Goal: Check status: Check status

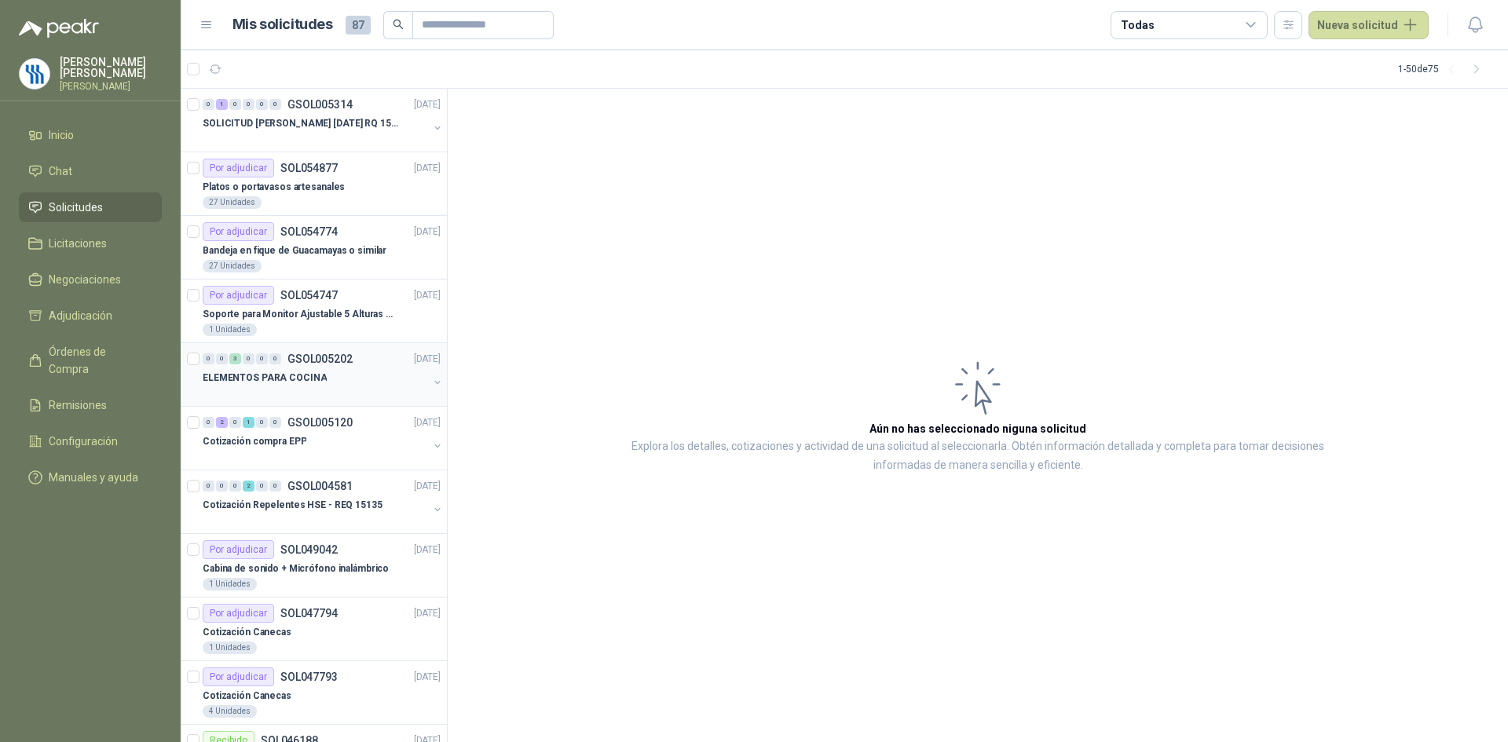
click at [328, 379] on div "ELEMENTOS PARA COCINA" at bounding box center [315, 377] width 225 height 19
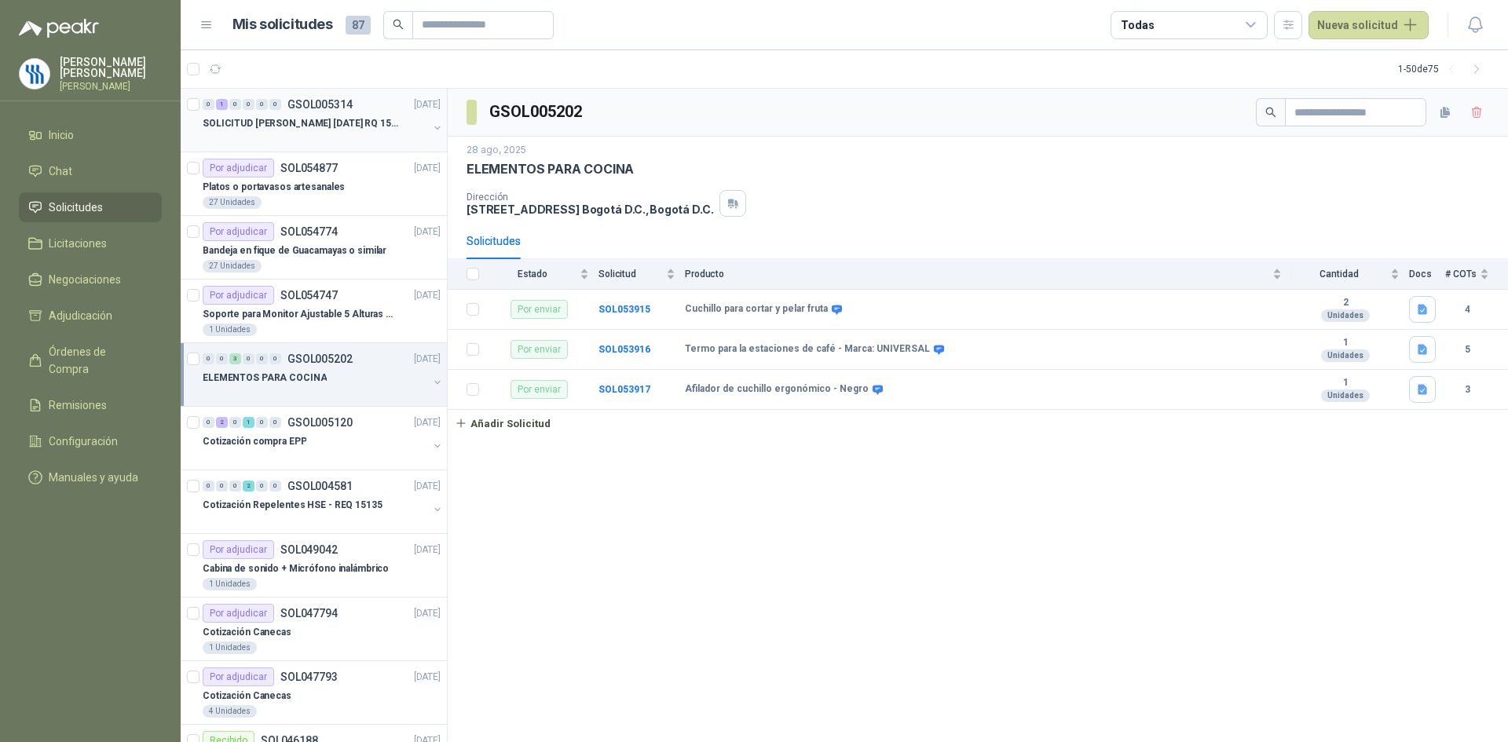
click at [350, 126] on p "SOLICITUD [PERSON_NAME] [DATE] RQ 15250" at bounding box center [301, 123] width 196 height 15
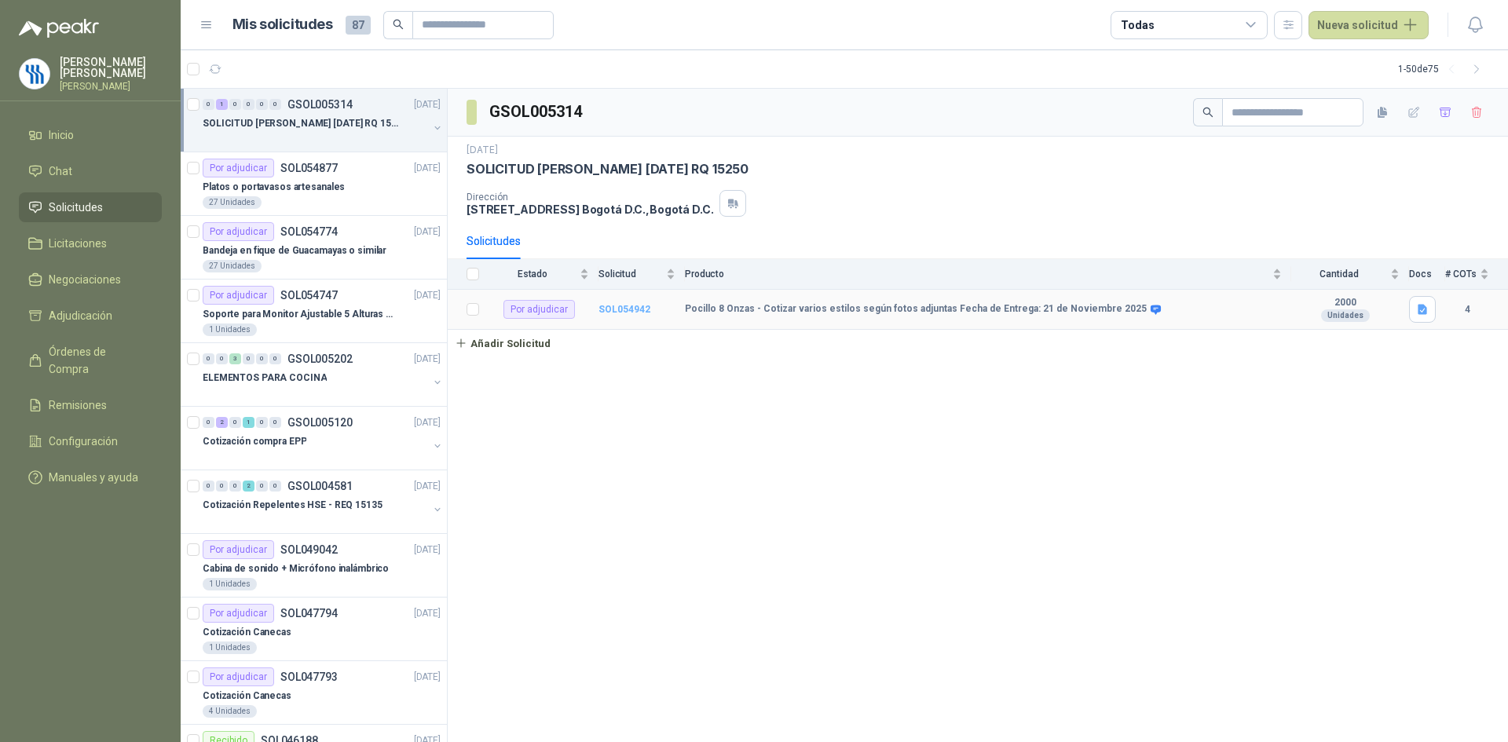
click at [627, 308] on b "SOL054942" at bounding box center [624, 309] width 52 height 11
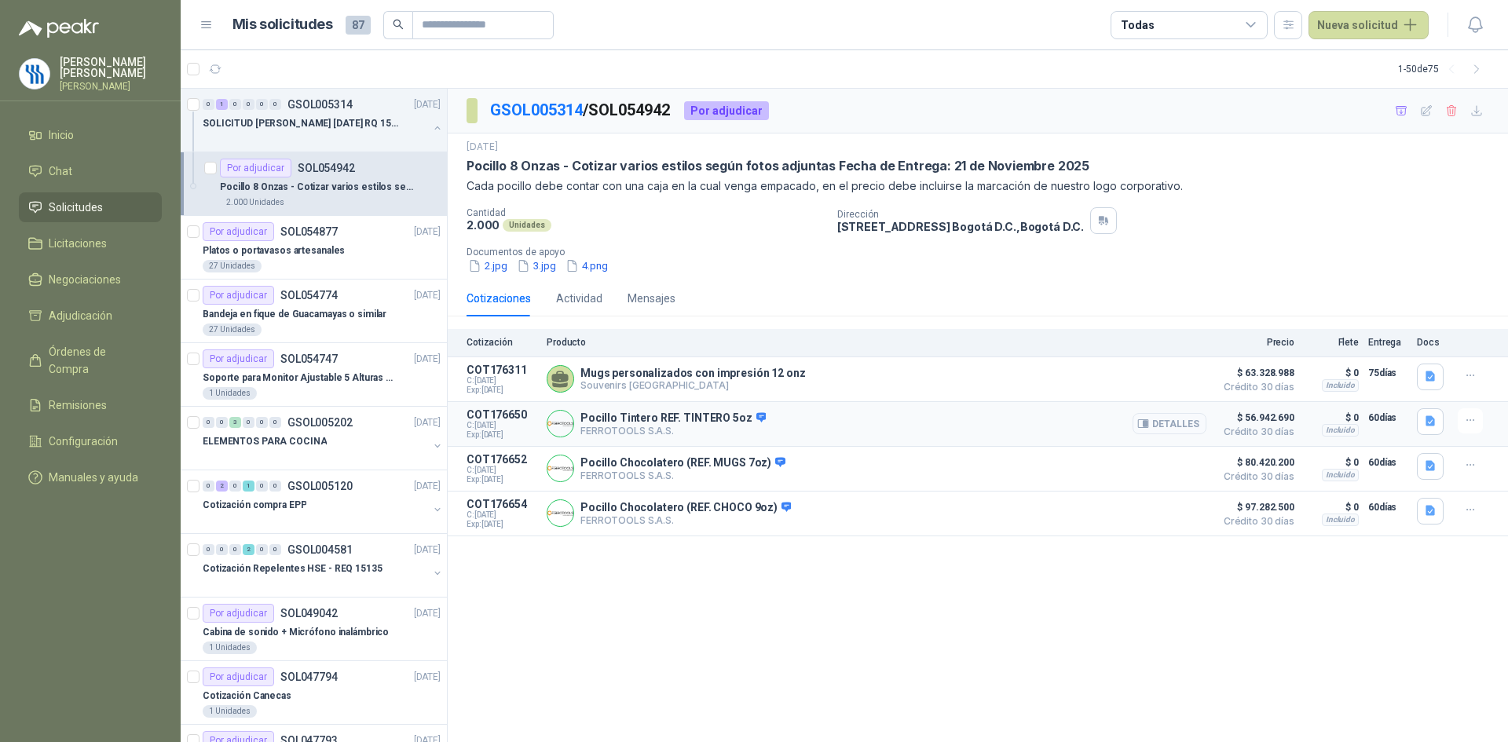
click at [1189, 424] on button "Detalles" at bounding box center [1169, 423] width 74 height 21
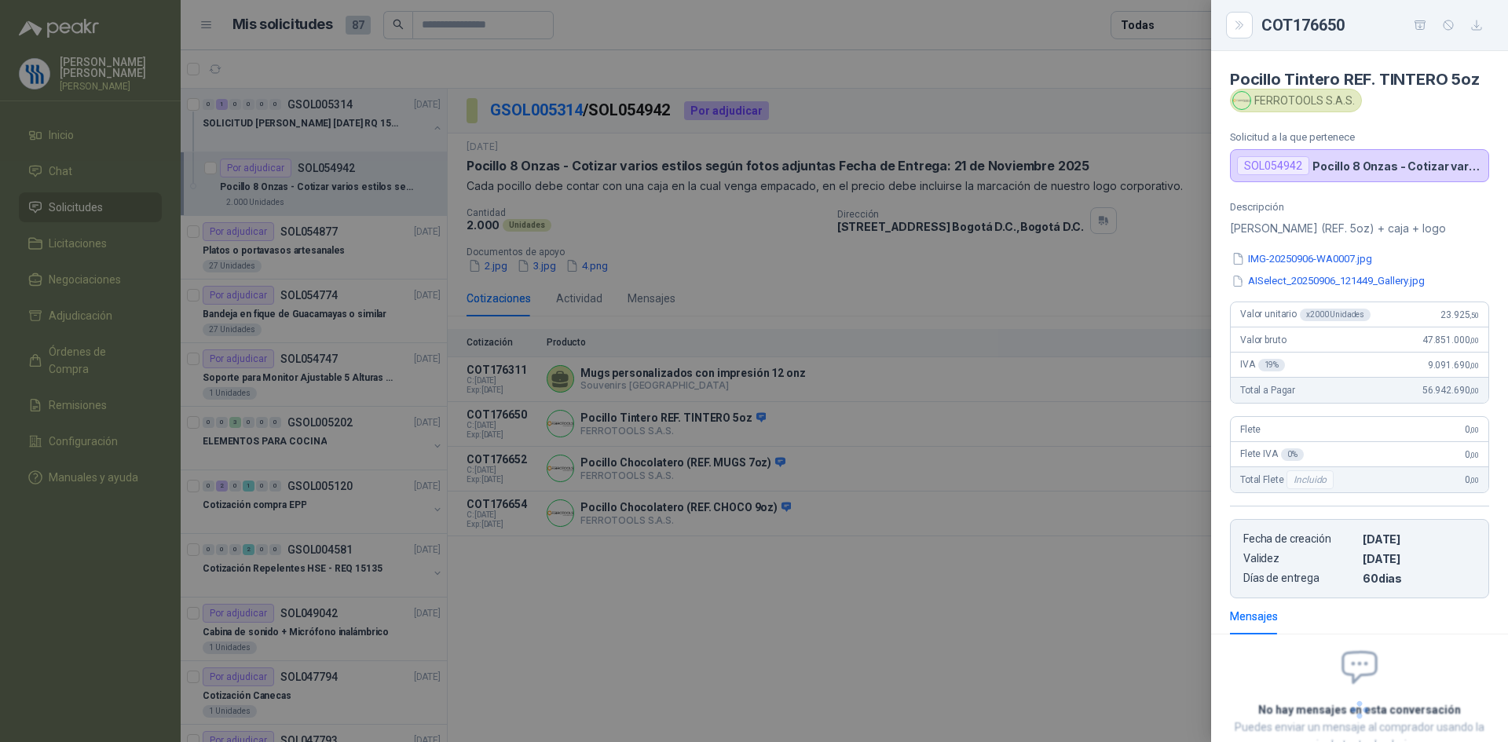
scroll to position [129, 0]
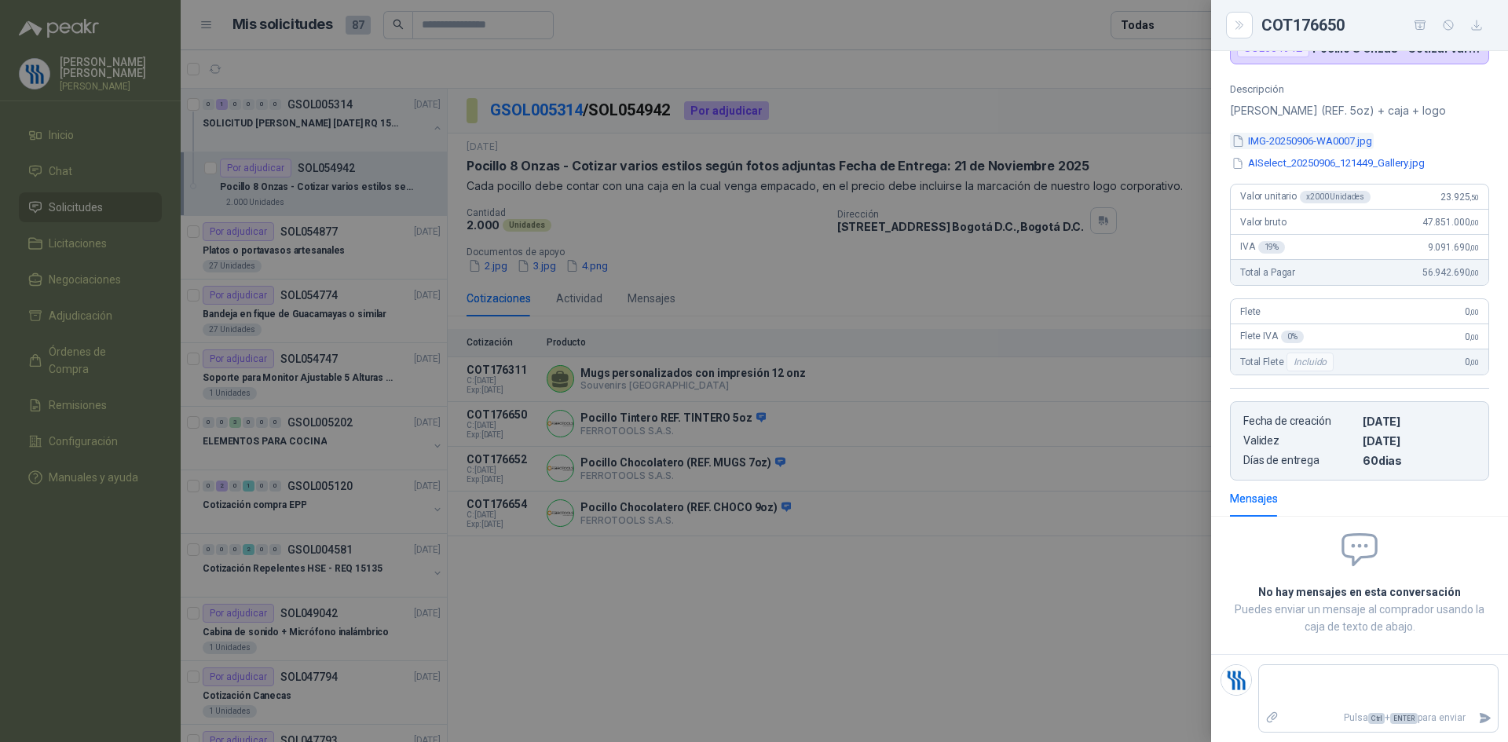
click at [1314, 147] on button "IMG-20250906-WA0007.jpg" at bounding box center [1302, 141] width 144 height 16
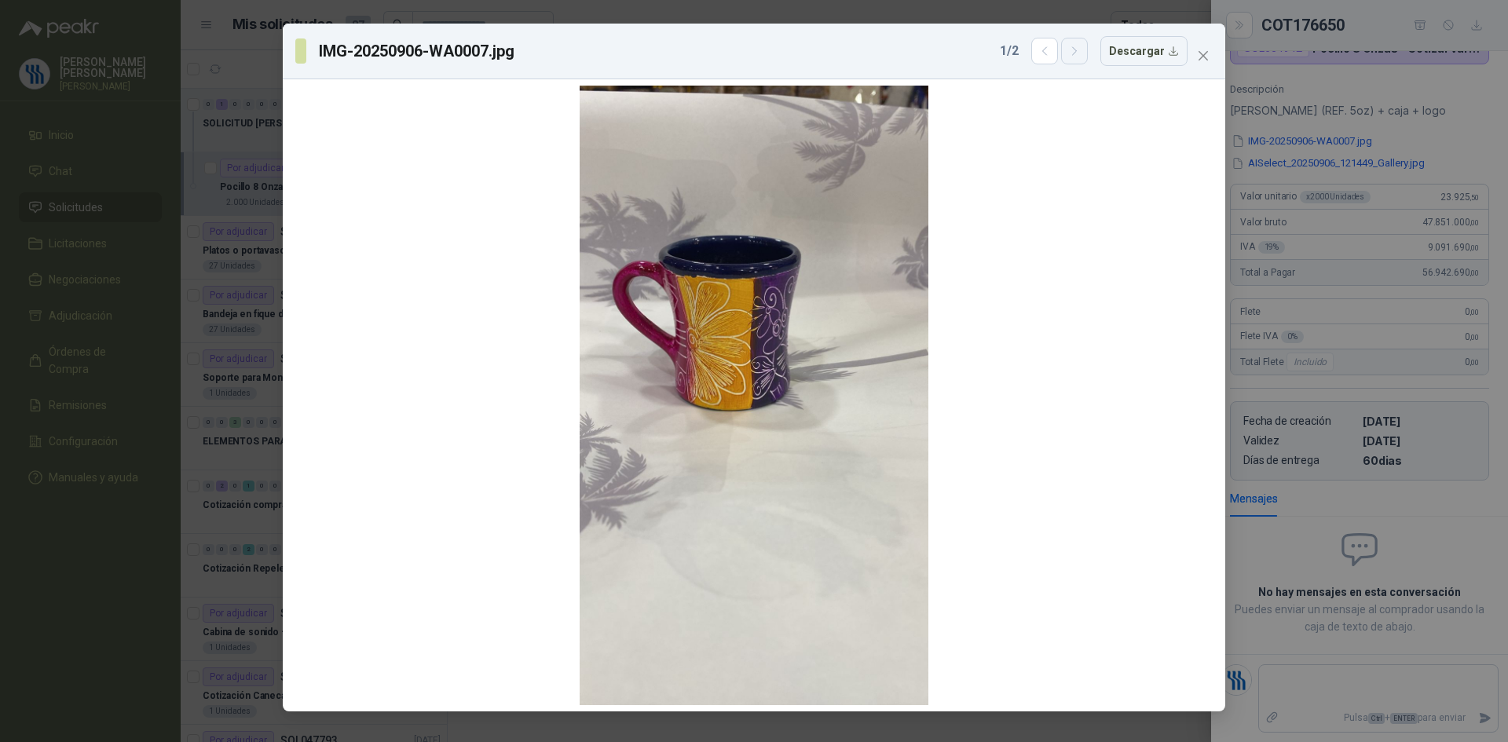
click at [1088, 54] on button "button" at bounding box center [1074, 51] width 27 height 27
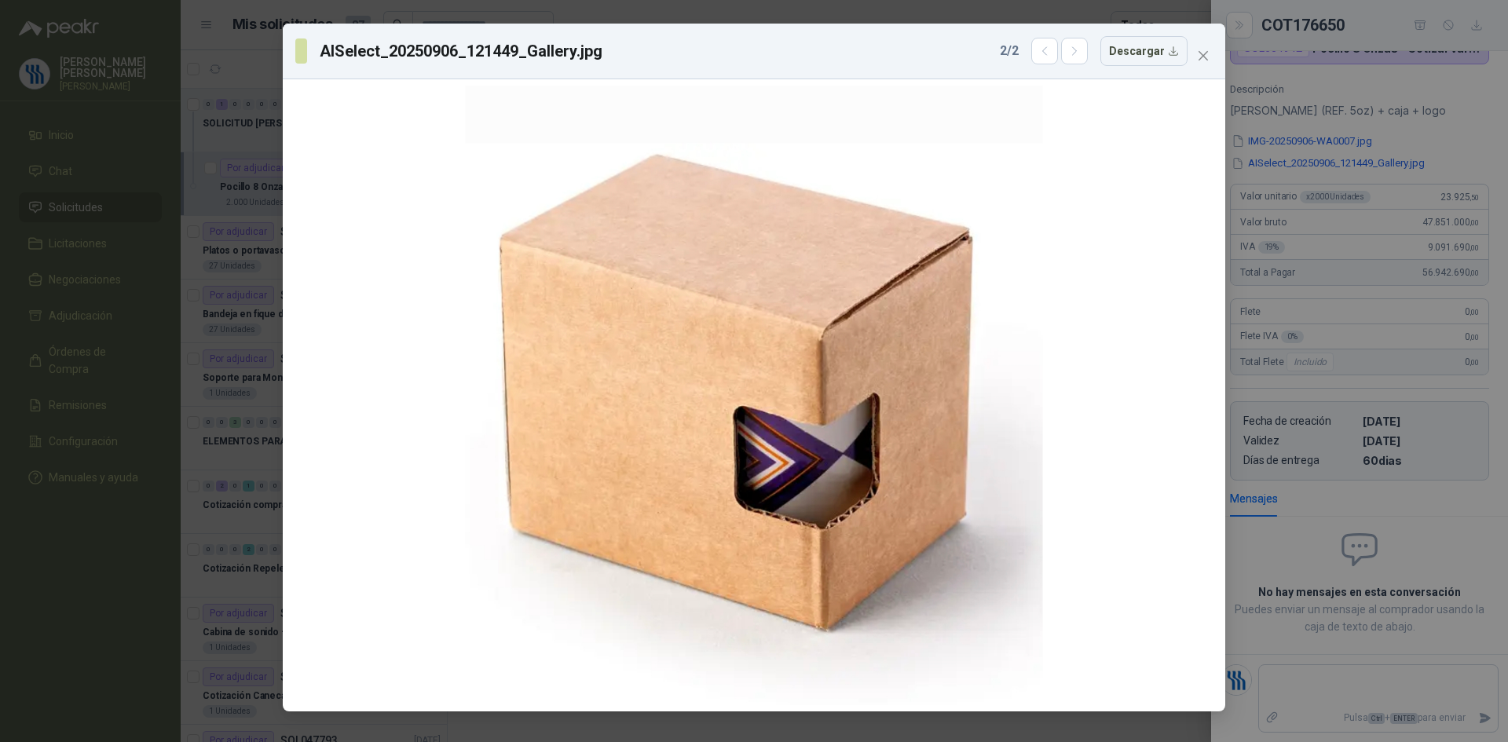
click at [1443, 165] on div "AISelect_20250906_121449_Gallery.jpg 2 / 2 Descargar" at bounding box center [754, 371] width 1508 height 742
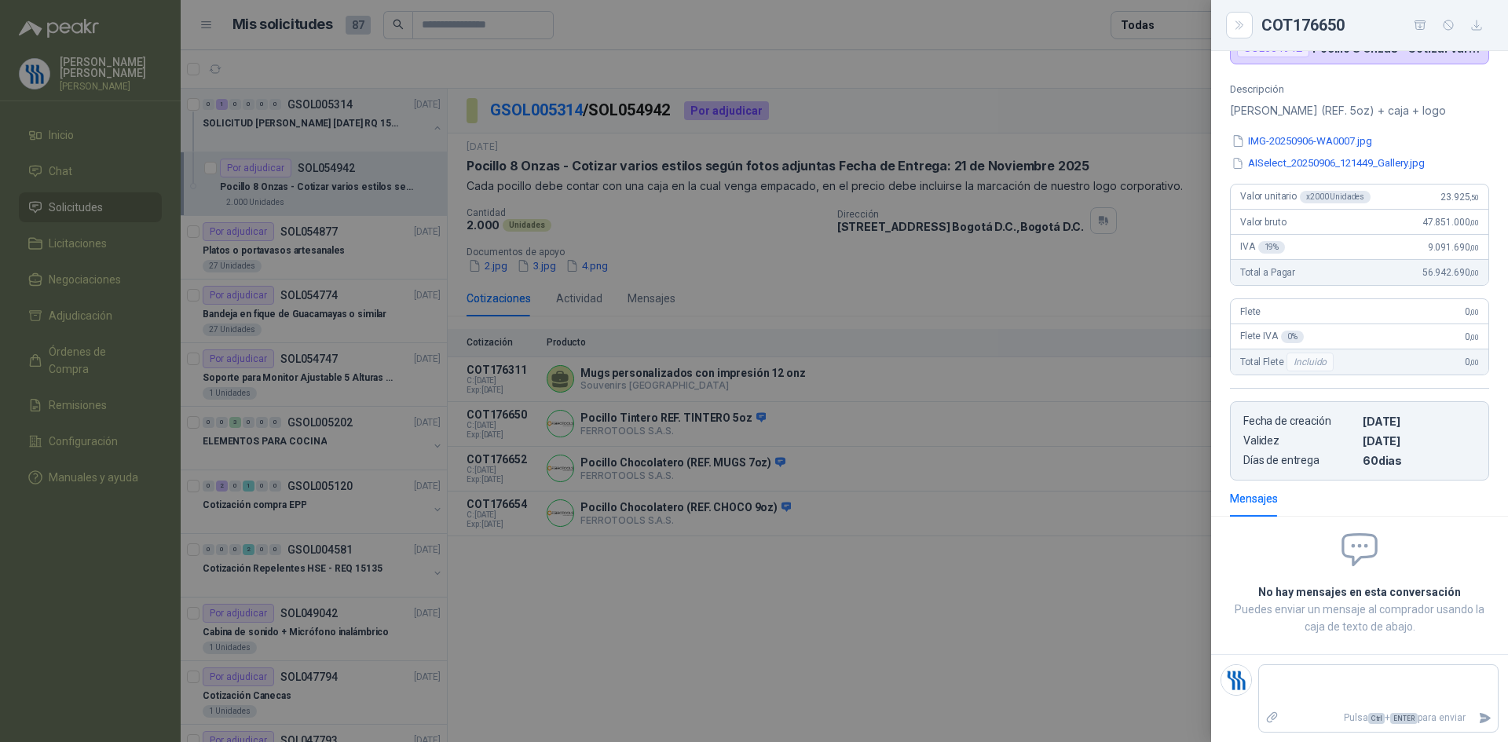
click at [826, 466] on div at bounding box center [754, 371] width 1508 height 742
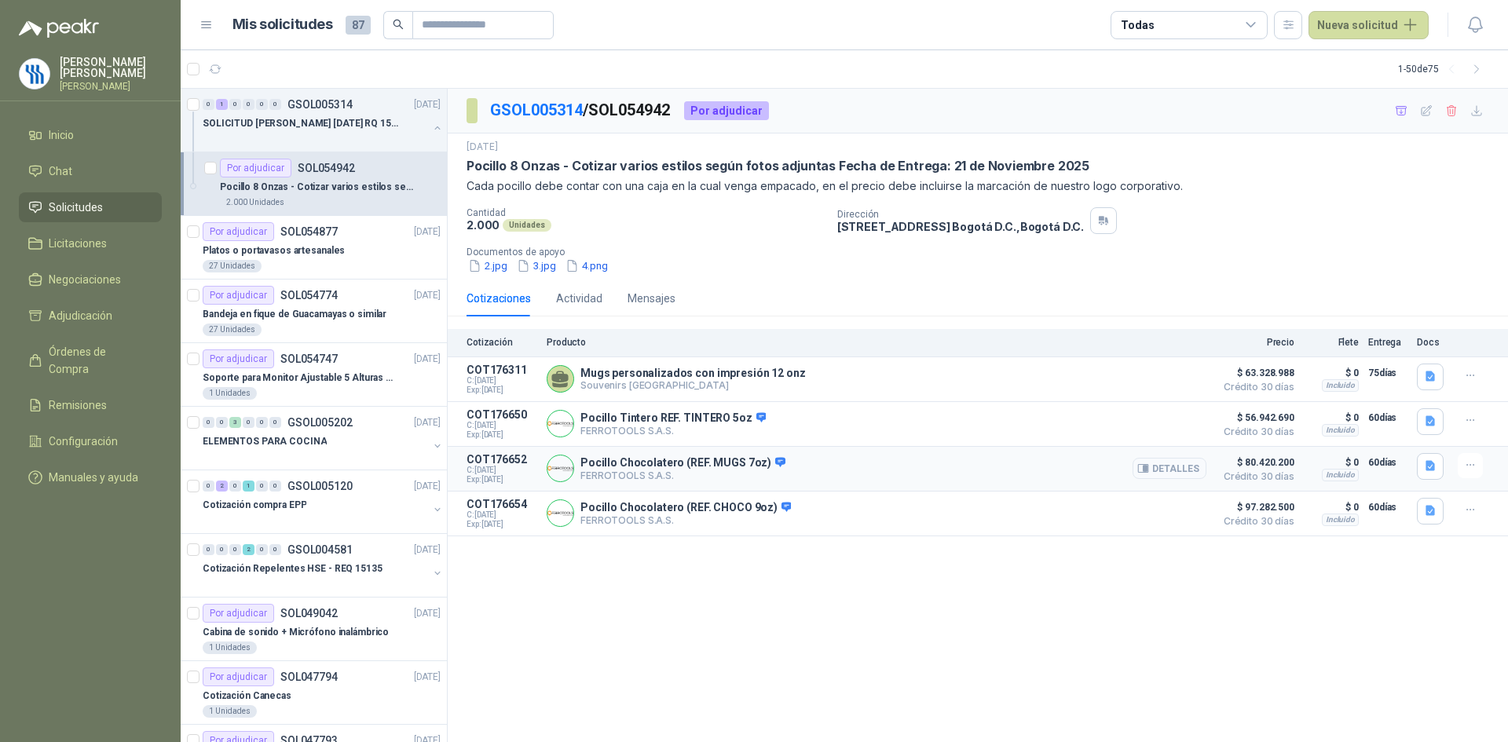
click at [1180, 470] on button "Detalles" at bounding box center [1169, 468] width 74 height 21
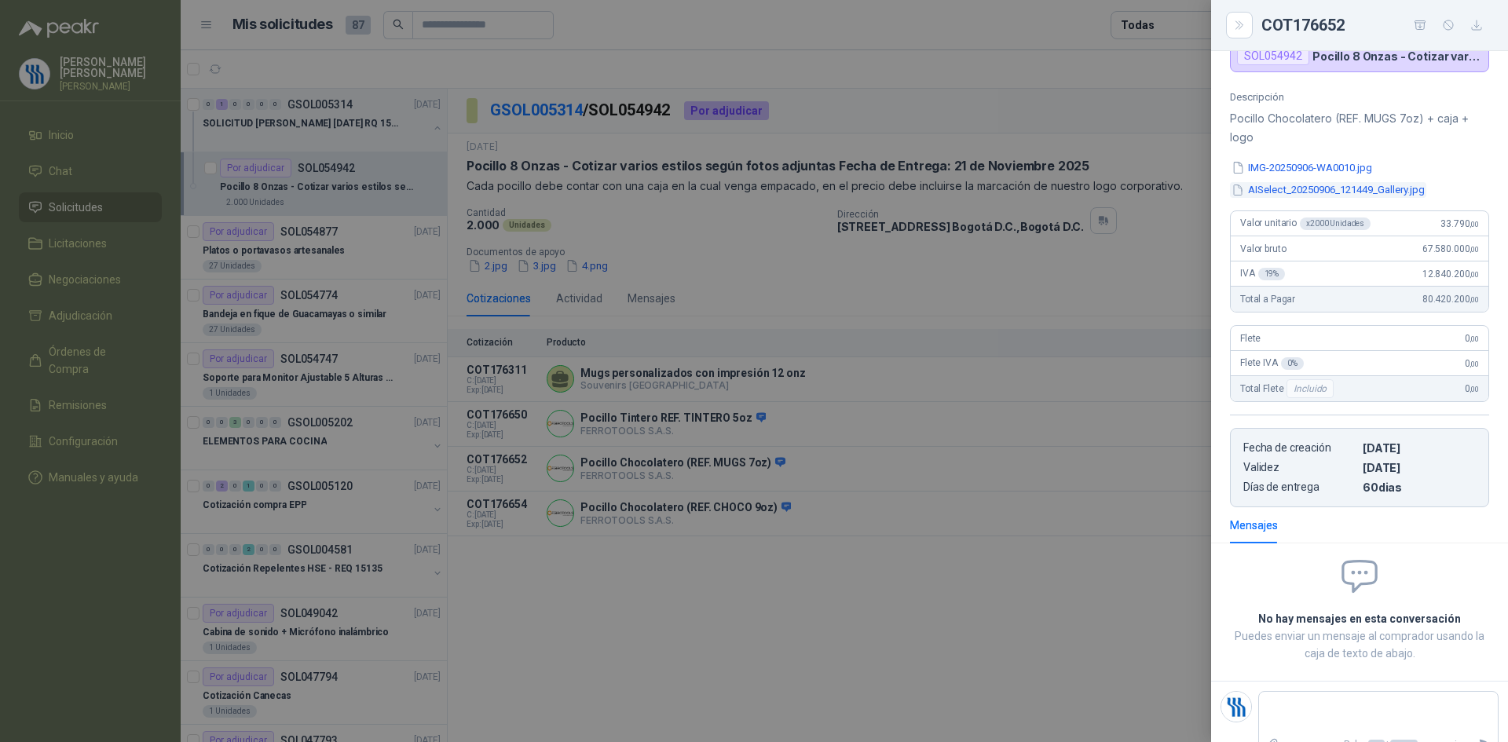
click at [1313, 191] on button "AISelect_20250906_121449_Gallery.jpg" at bounding box center [1328, 190] width 196 height 16
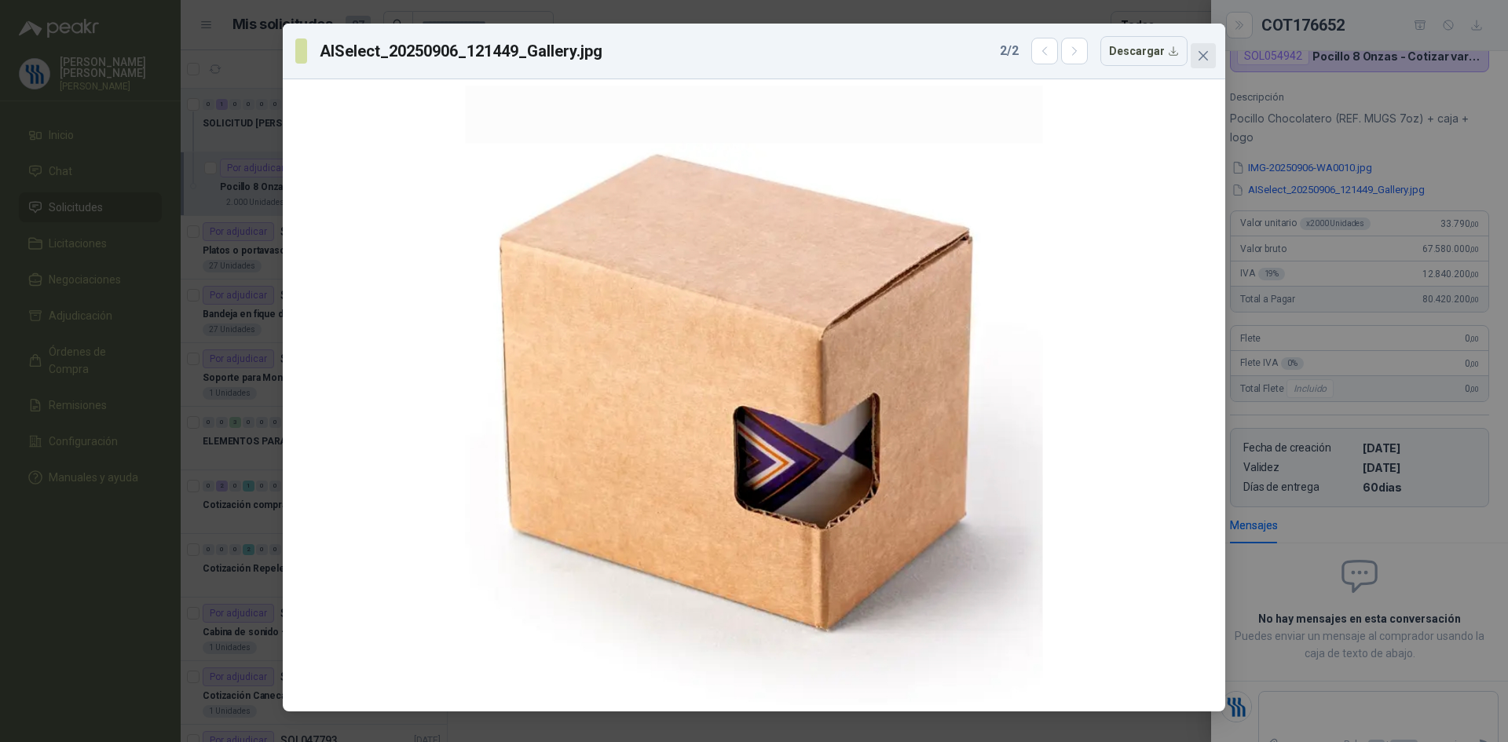
click at [1200, 57] on icon "close" at bounding box center [1203, 55] width 13 height 13
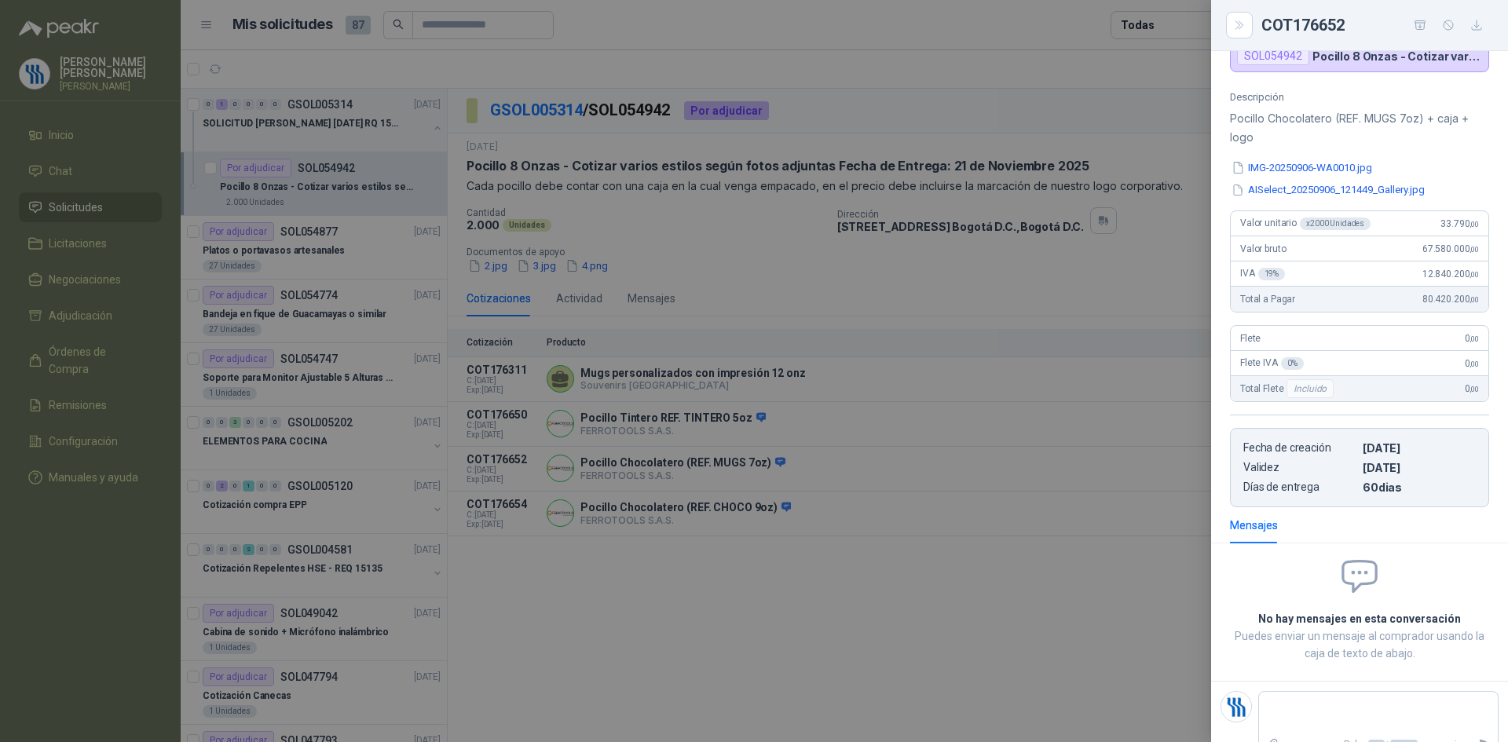
drag, startPoint x: 860, startPoint y: 532, endPoint x: 938, endPoint y: 518, distance: 79.8
click at [863, 529] on div at bounding box center [754, 371] width 1508 height 742
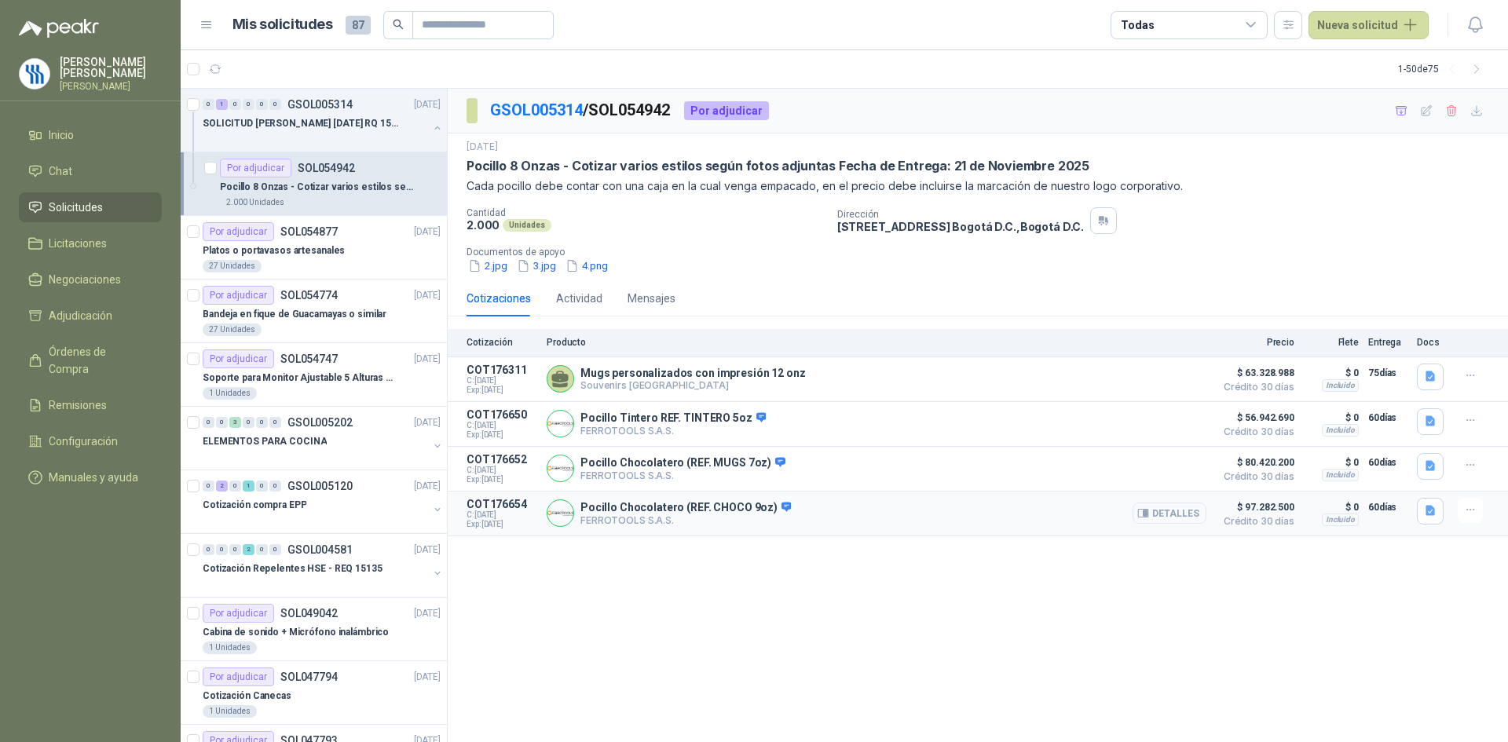
click at [1148, 514] on icon "button" at bounding box center [1143, 514] width 10 height 8
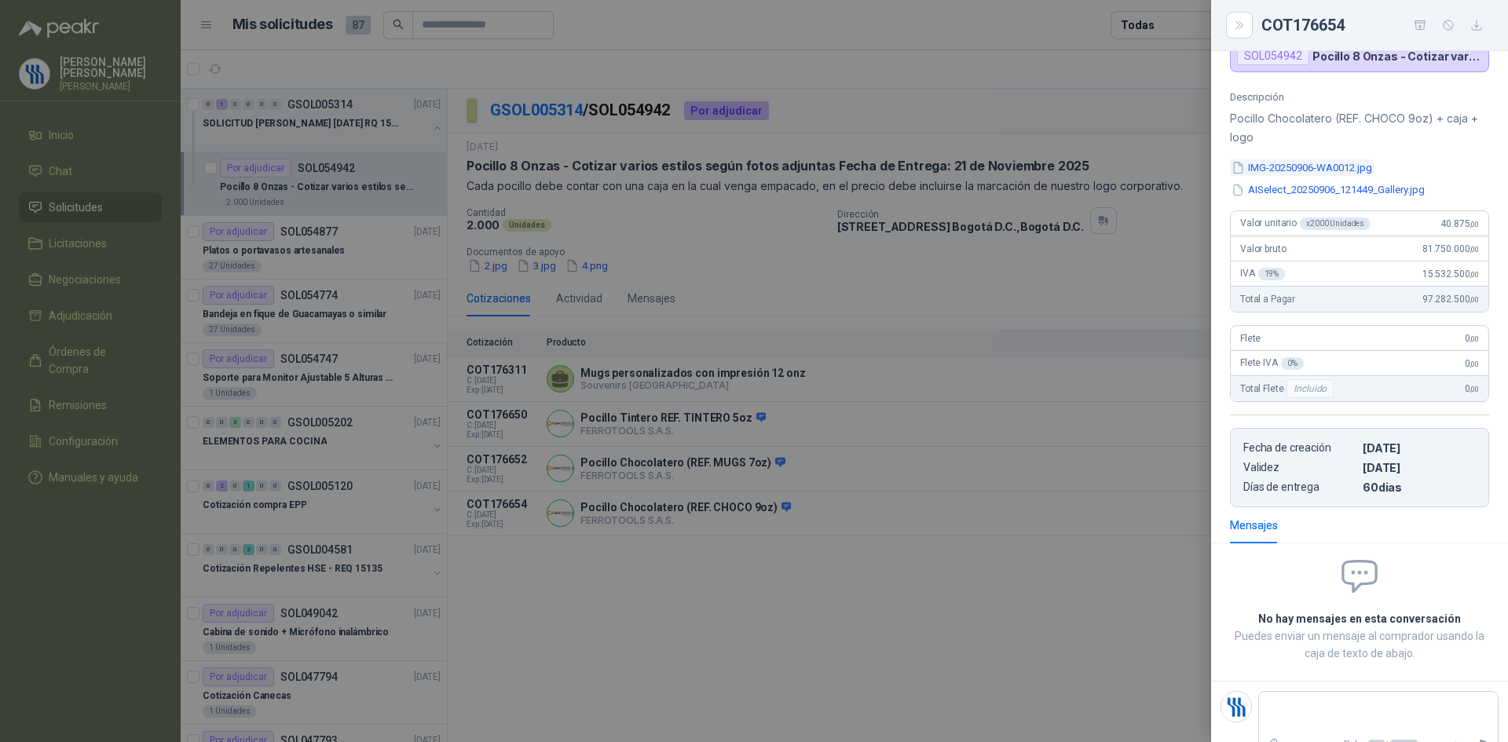
click at [1266, 162] on button "IMG-20250906-WA0012.jpg" at bounding box center [1302, 167] width 144 height 16
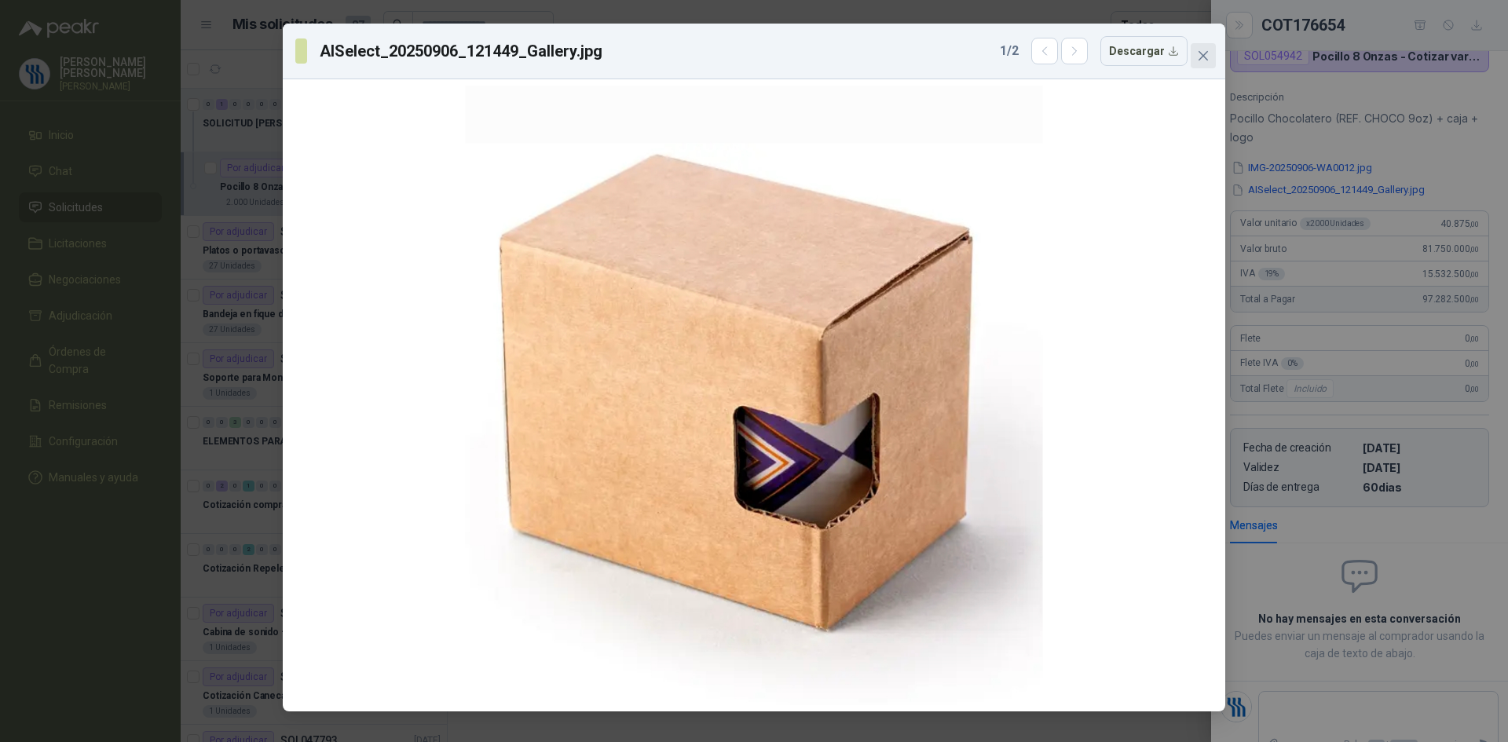
click at [1202, 53] on icon "close" at bounding box center [1202, 55] width 9 height 9
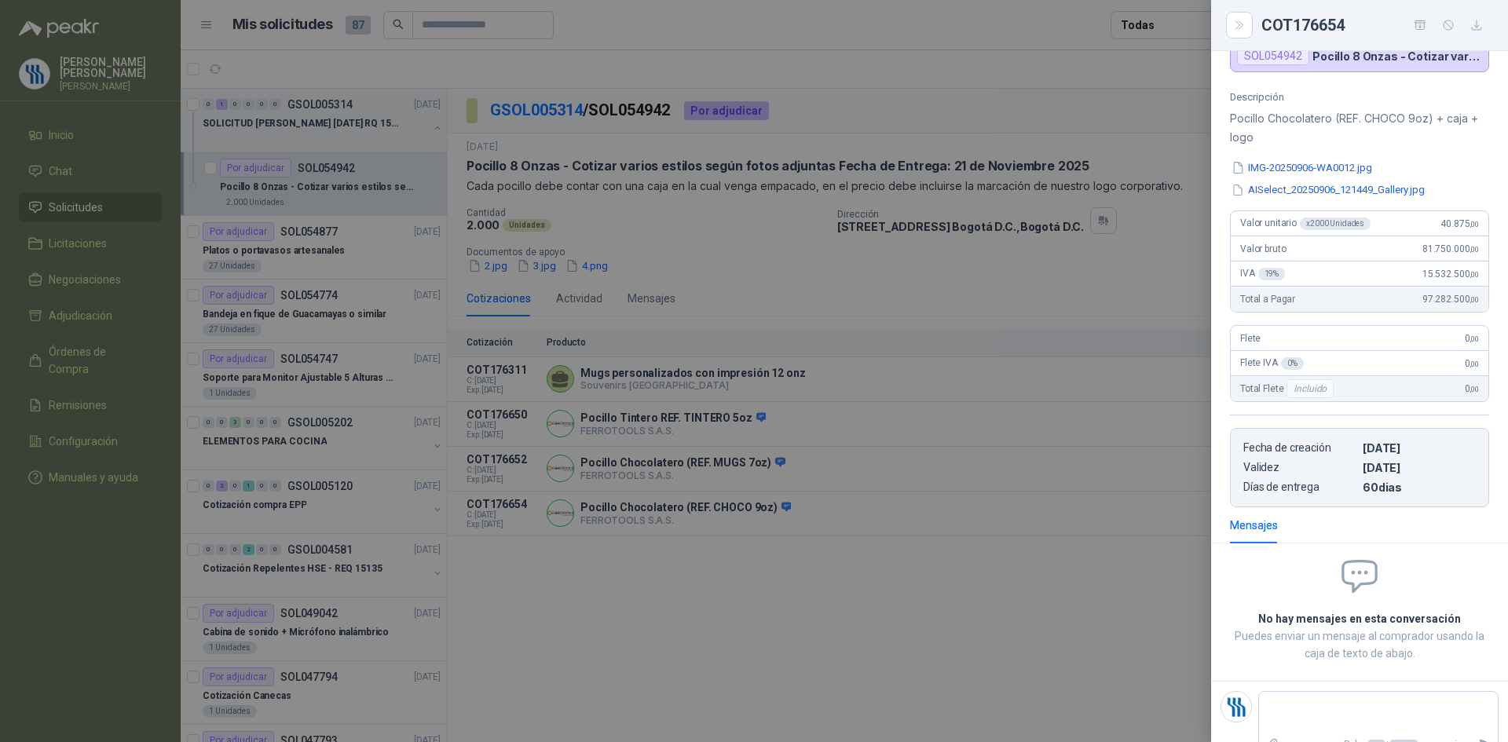
drag, startPoint x: 925, startPoint y: 496, endPoint x: 1019, endPoint y: 492, distance: 94.3
click at [928, 495] on div at bounding box center [754, 371] width 1508 height 742
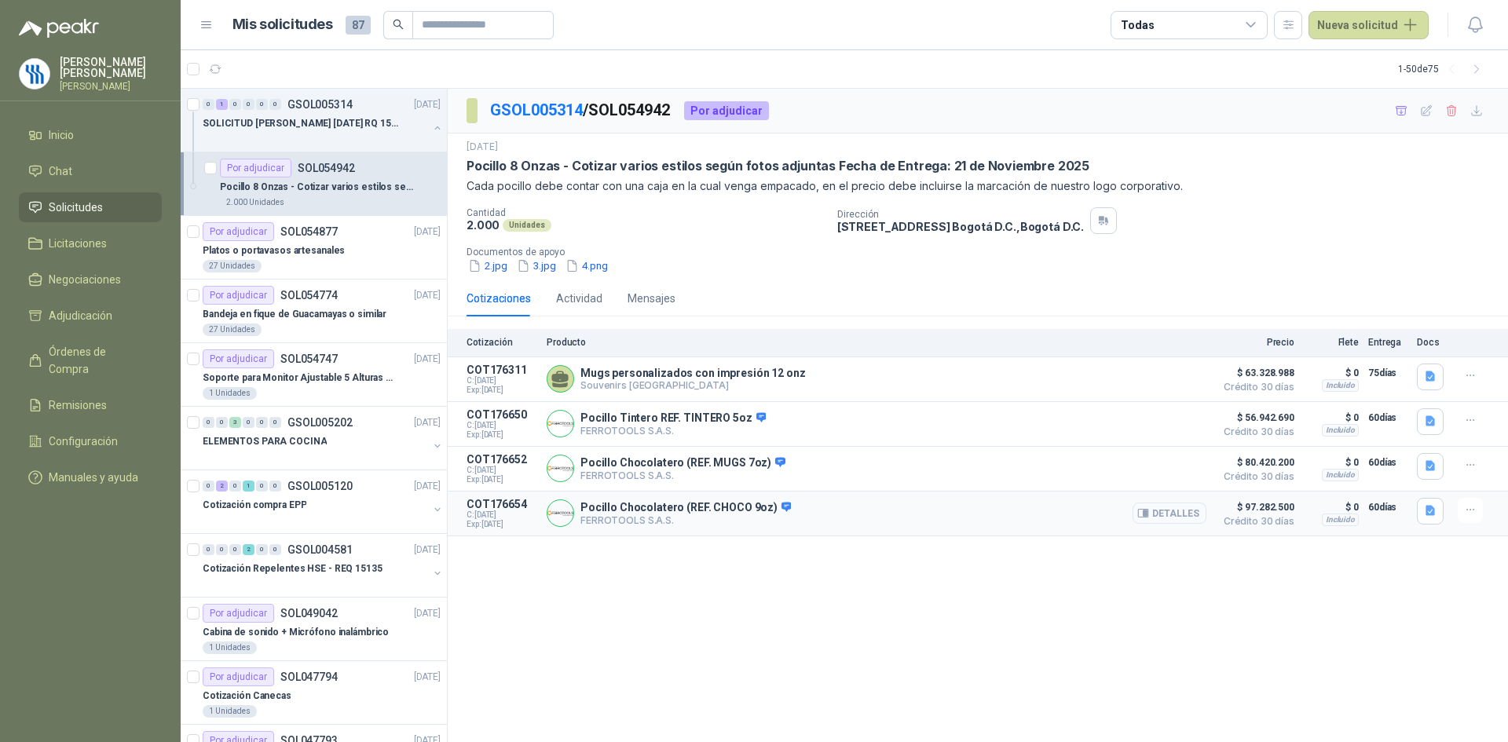
click at [1138, 522] on button "Detalles" at bounding box center [1169, 513] width 74 height 21
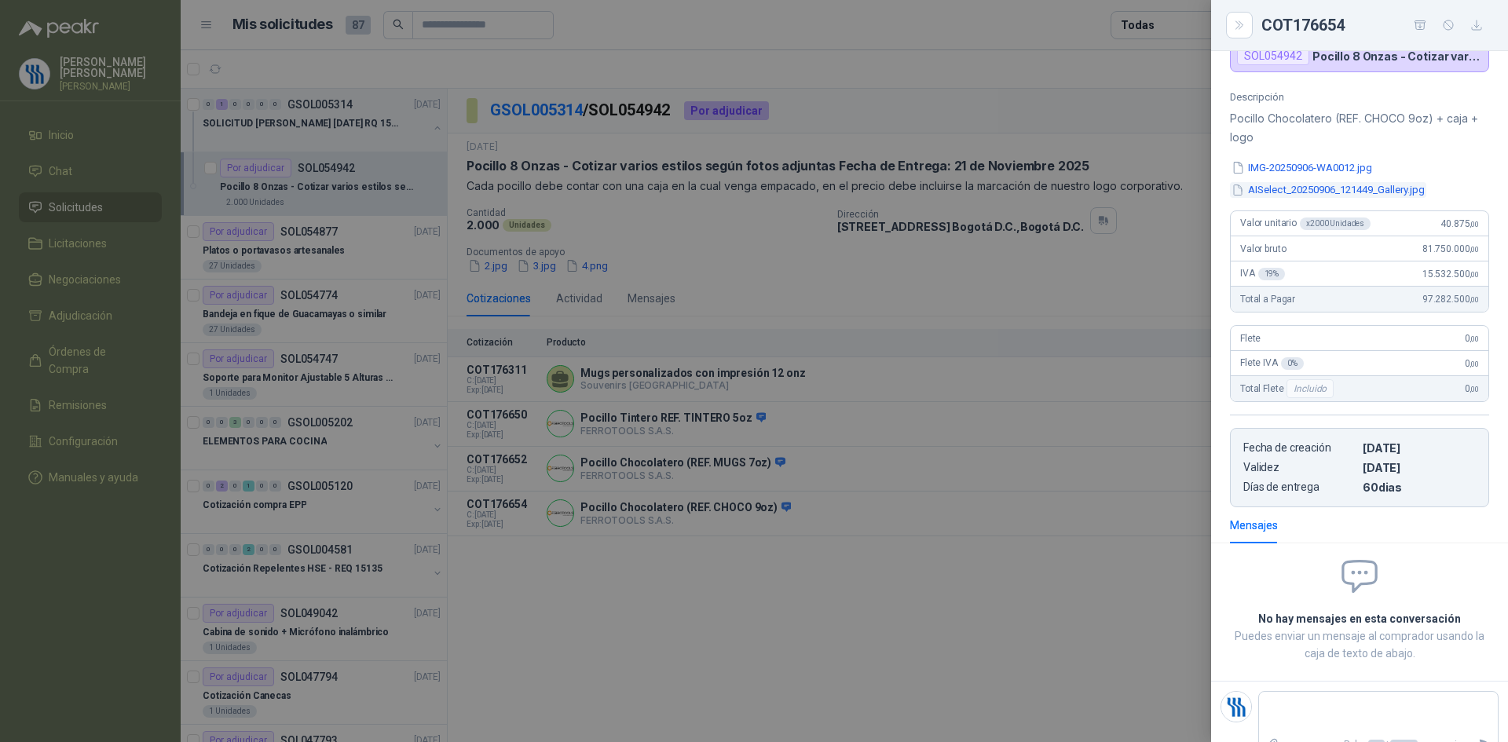
click at [1286, 189] on button "AISelect_20250906_121449_Gallery.jpg" at bounding box center [1328, 190] width 196 height 16
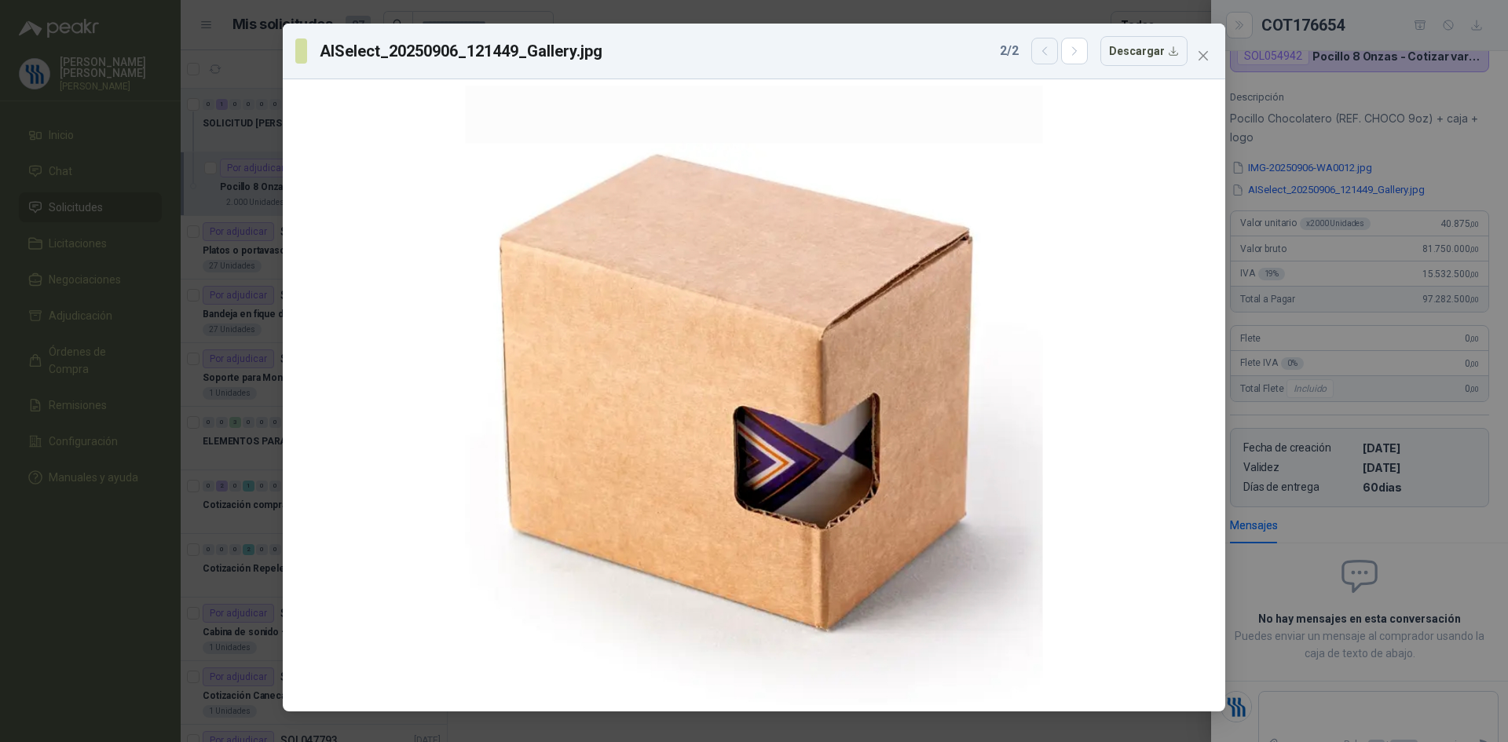
click at [1048, 49] on icon "button" at bounding box center [1044, 51] width 13 height 13
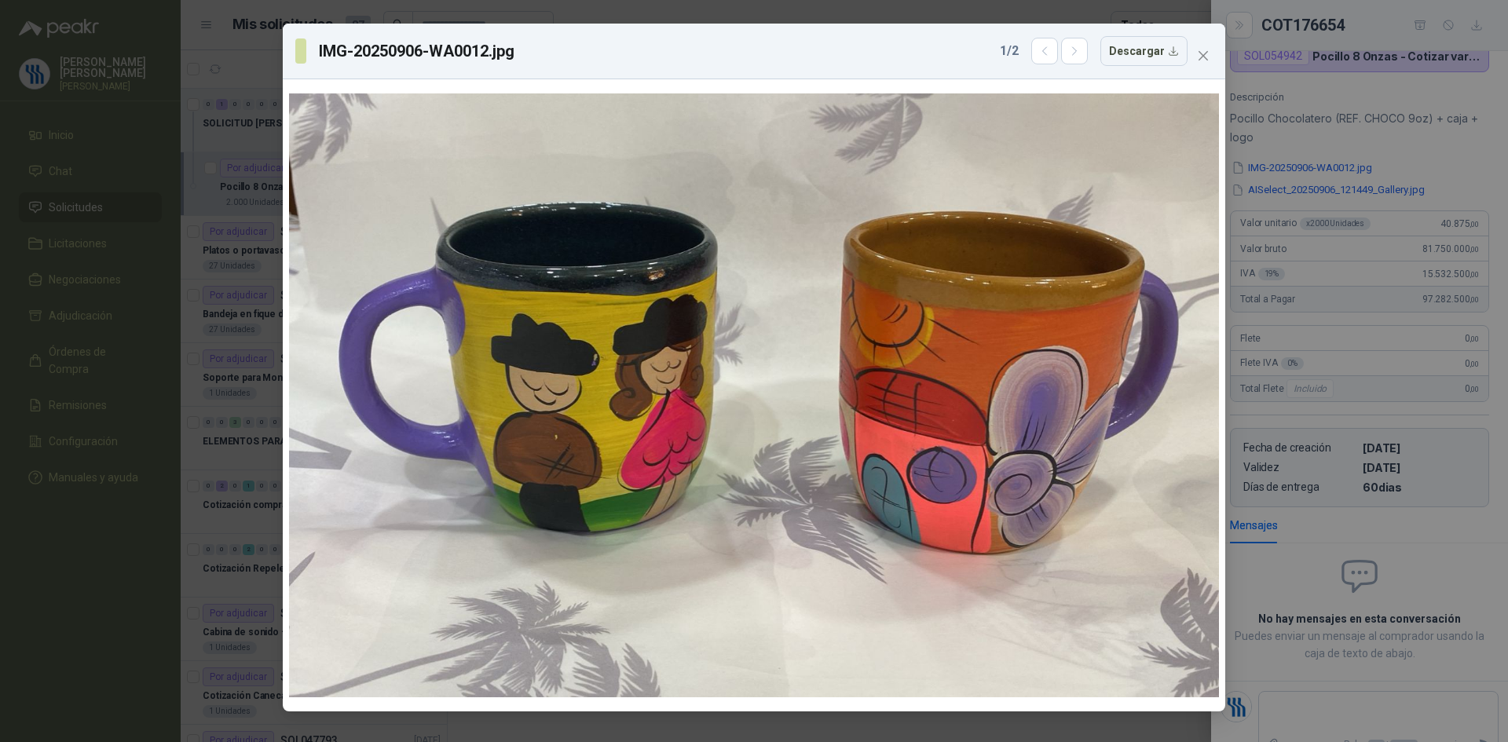
click at [1391, 150] on div "IMG-20250906-WA0012.jpg 1 / 2 Descargar" at bounding box center [754, 371] width 1508 height 742
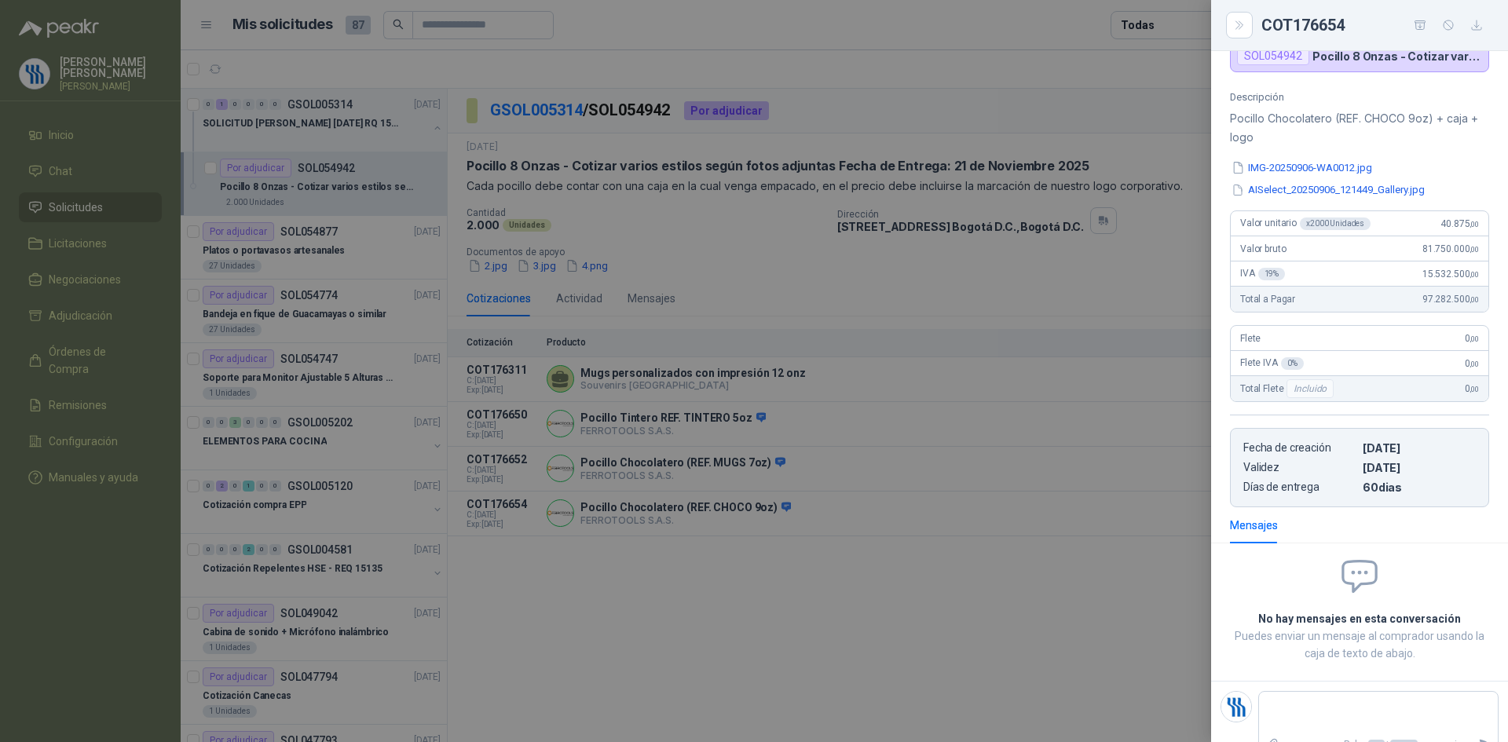
drag, startPoint x: 788, startPoint y: 521, endPoint x: 773, endPoint y: 507, distance: 21.1
click at [785, 521] on div at bounding box center [754, 371] width 1508 height 742
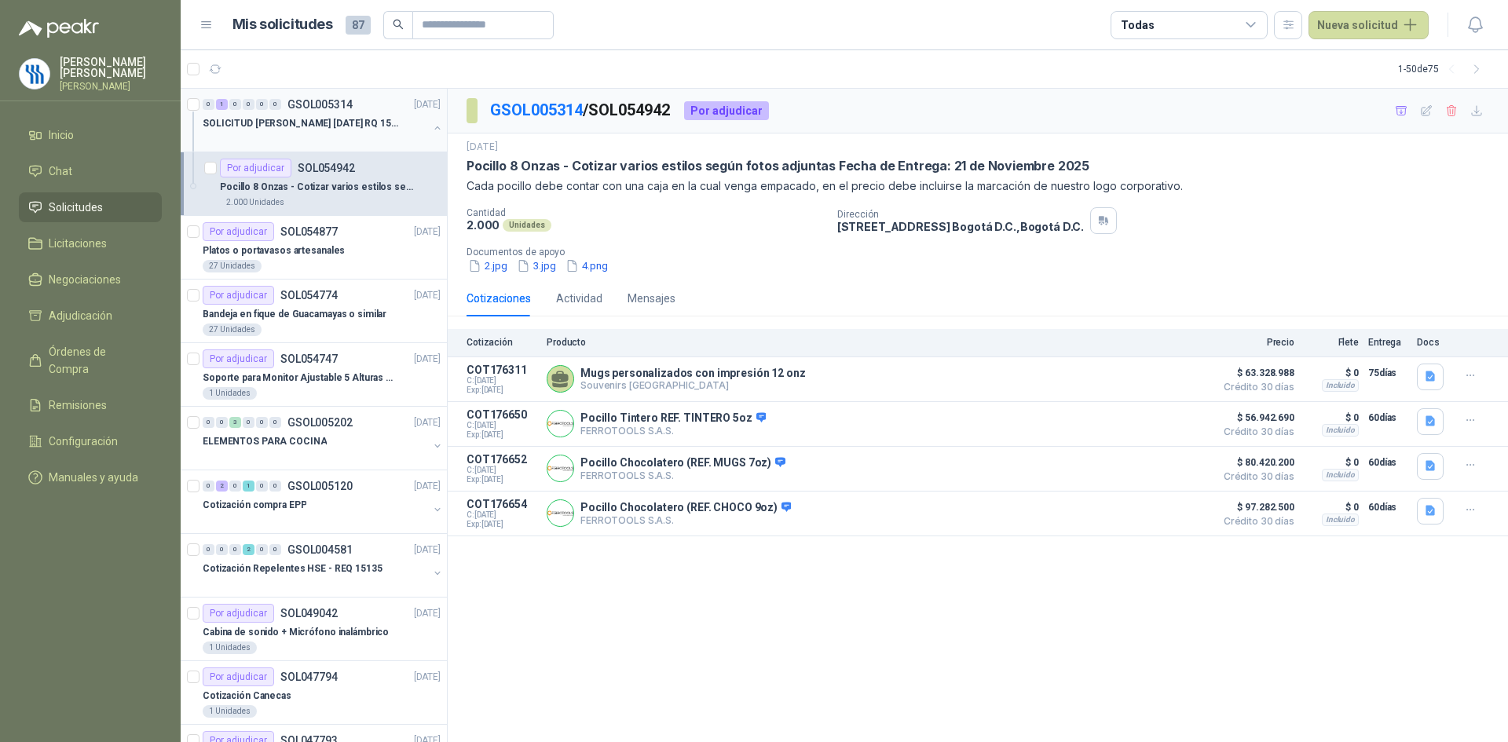
click at [324, 123] on p "SOLICITUD [PERSON_NAME] [DATE] RQ 15250" at bounding box center [301, 123] width 196 height 15
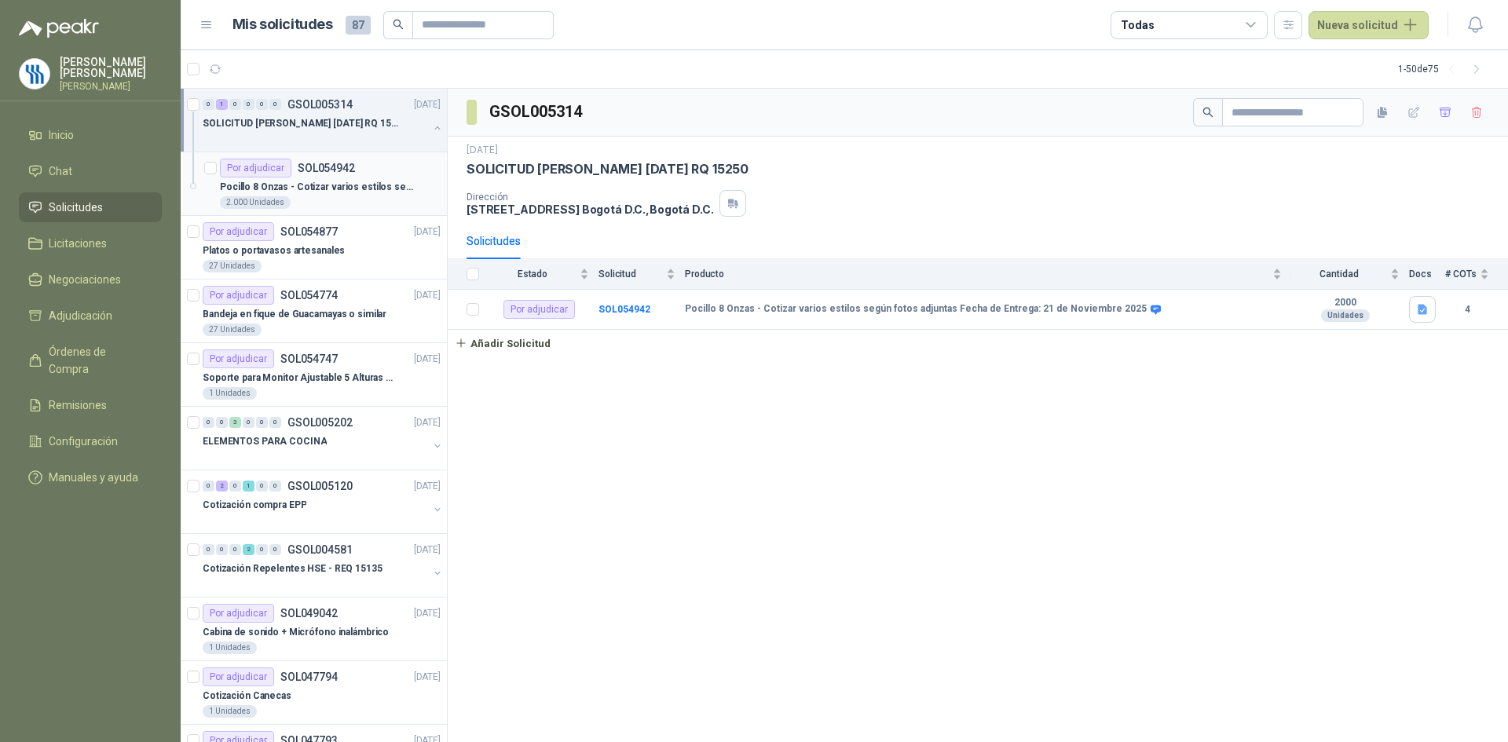
click at [352, 180] on p "Pocillo 8 Onzas - Cotizar varios estilos según fotos adjuntas Fecha de Entrega:…" at bounding box center [318, 187] width 196 height 15
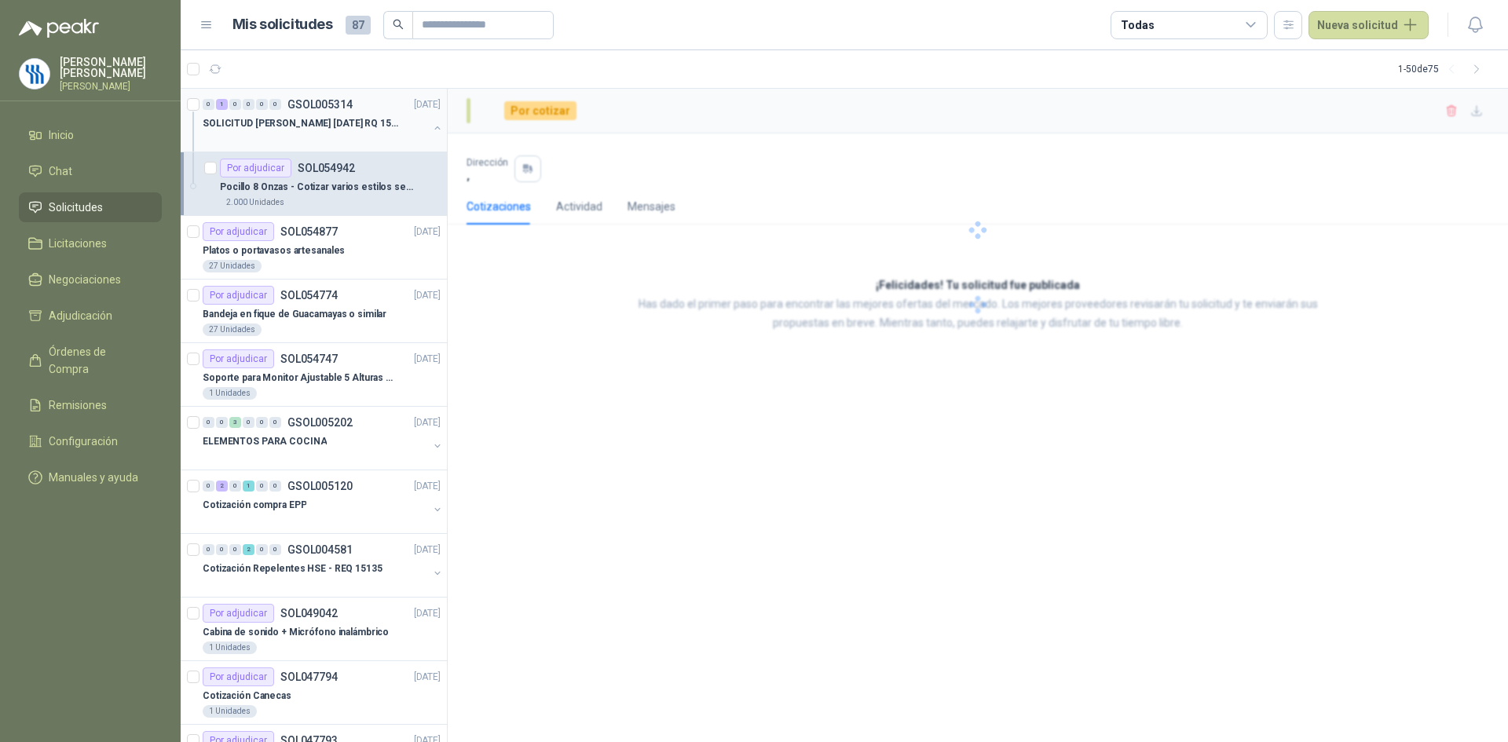
click at [352, 134] on div at bounding box center [315, 139] width 225 height 13
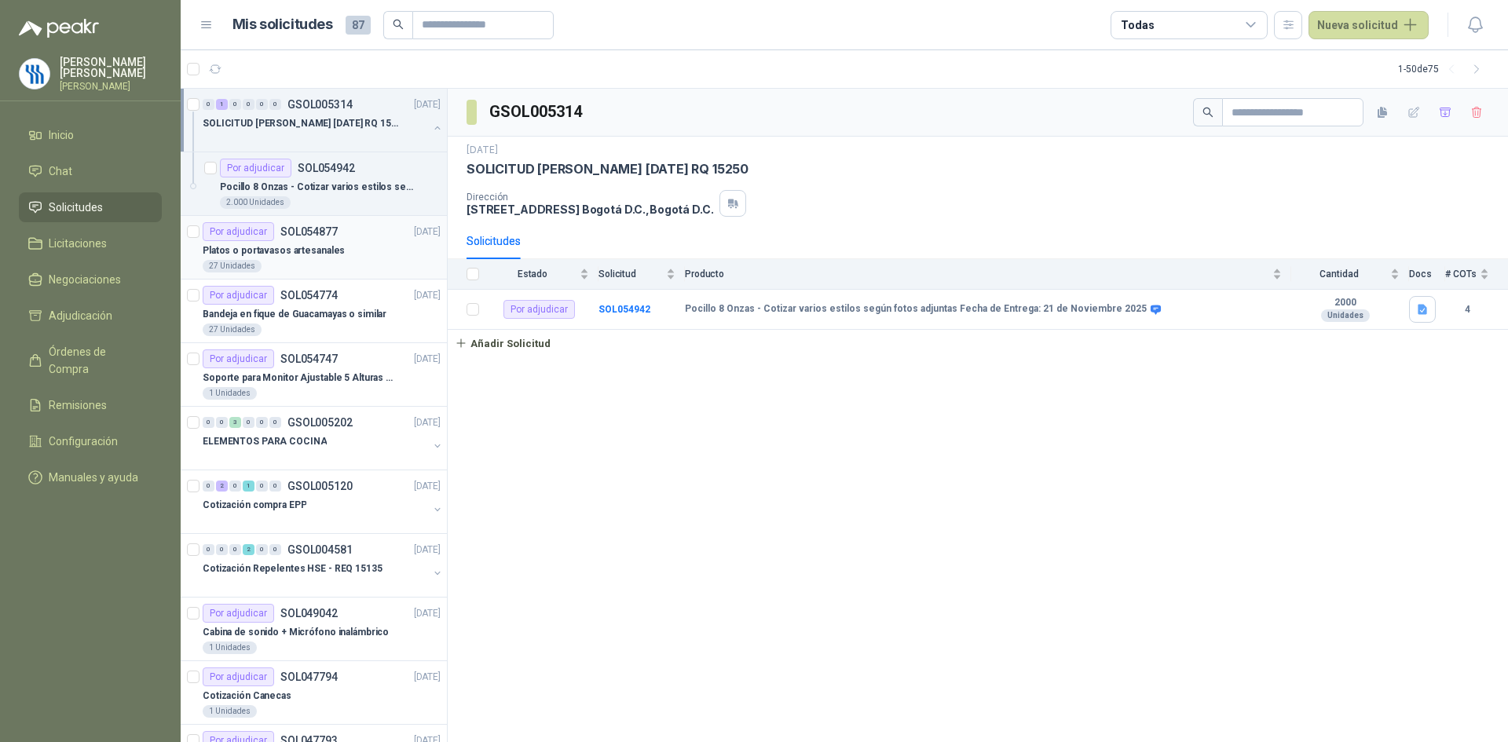
click at [340, 240] on div "Por adjudicar SOL054877 [DATE] Platos o portavasos artesanales 27 Unidades" at bounding box center [322, 247] width 238 height 50
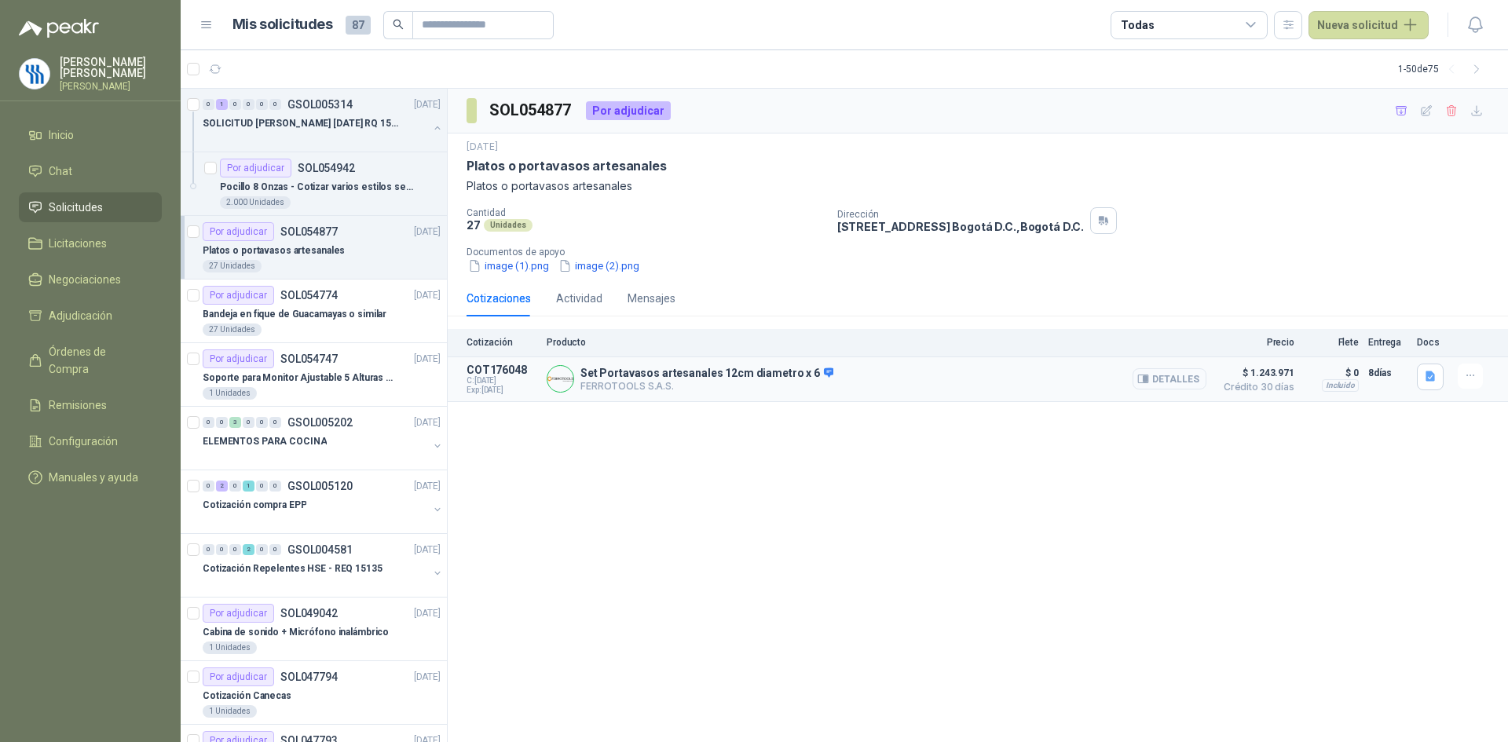
click at [1156, 375] on button "Detalles" at bounding box center [1169, 378] width 74 height 21
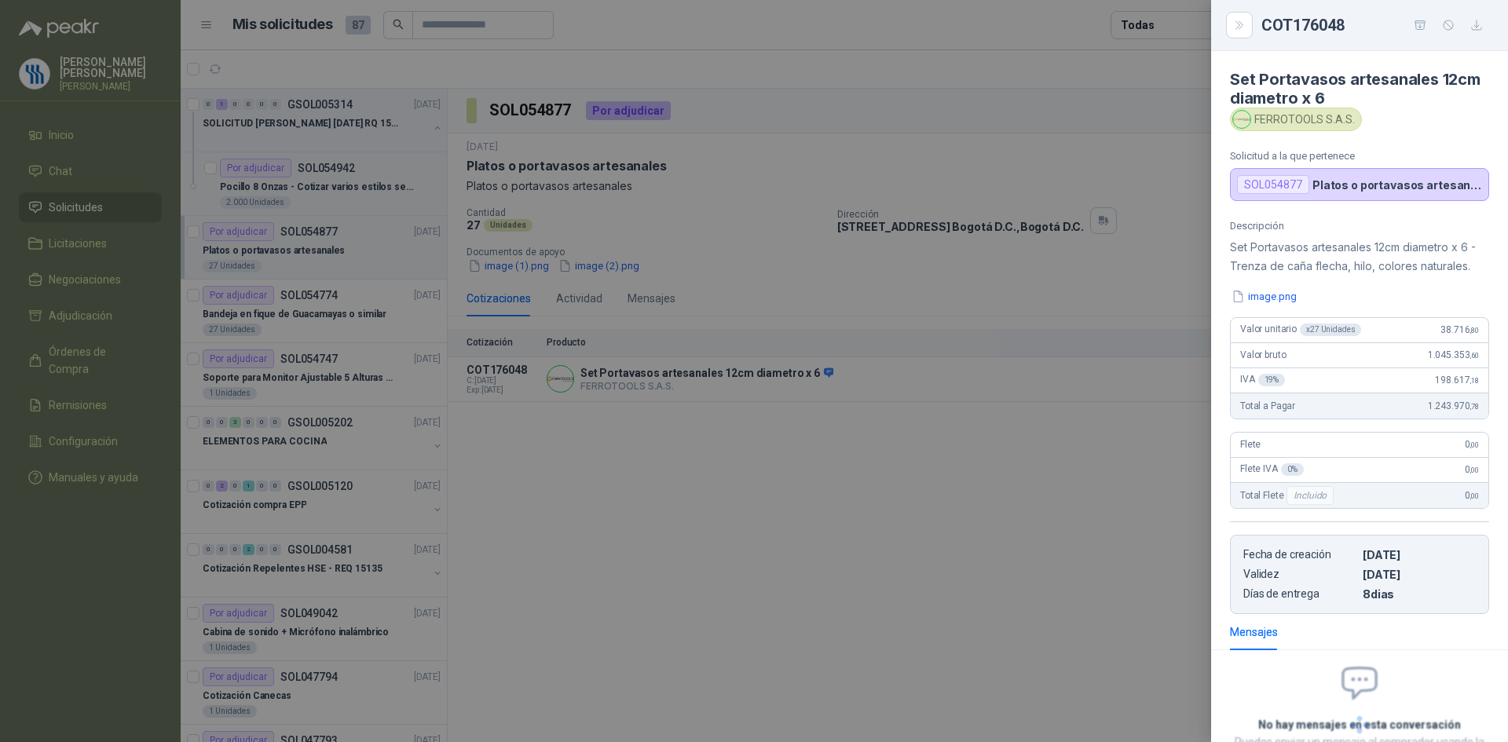
scroll to position [144, 0]
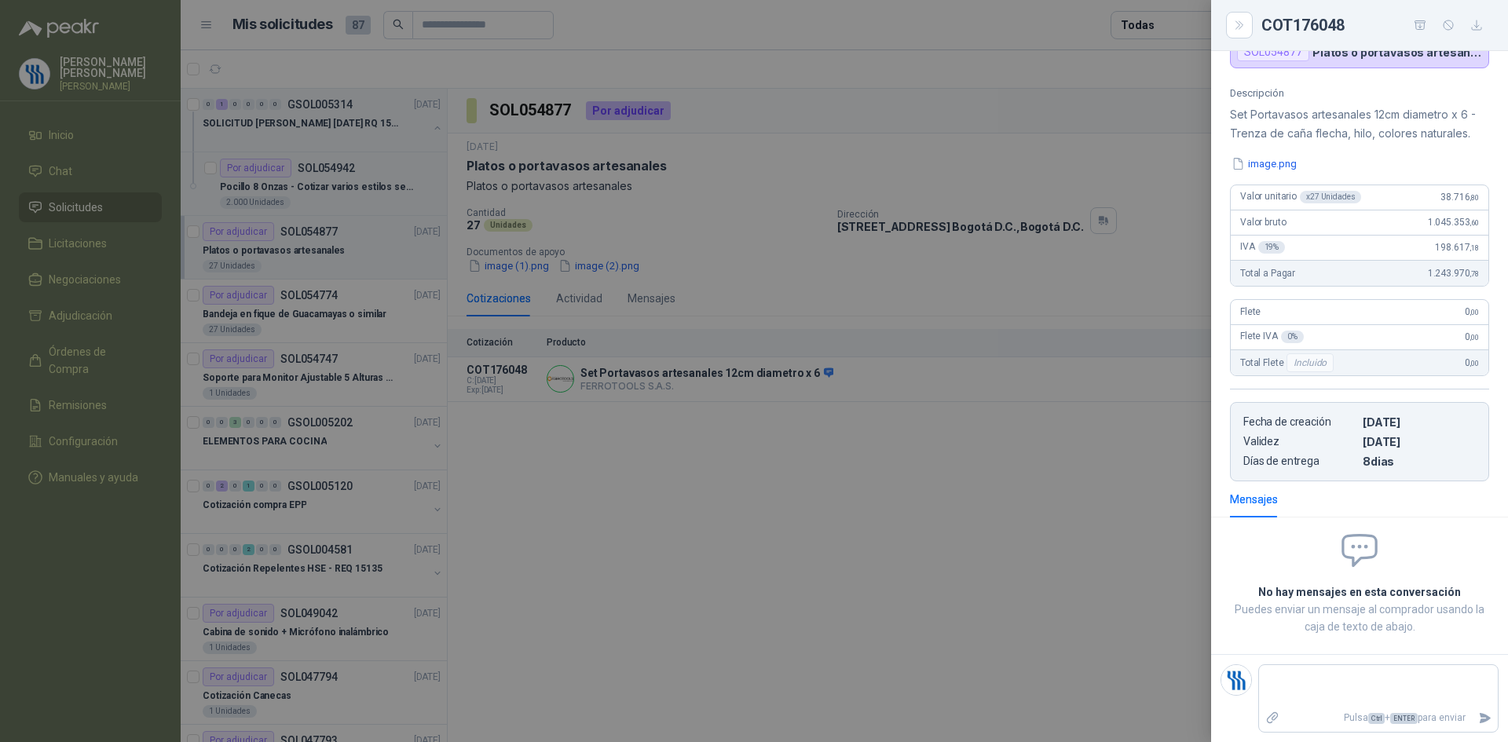
click at [332, 250] on div at bounding box center [754, 371] width 1508 height 742
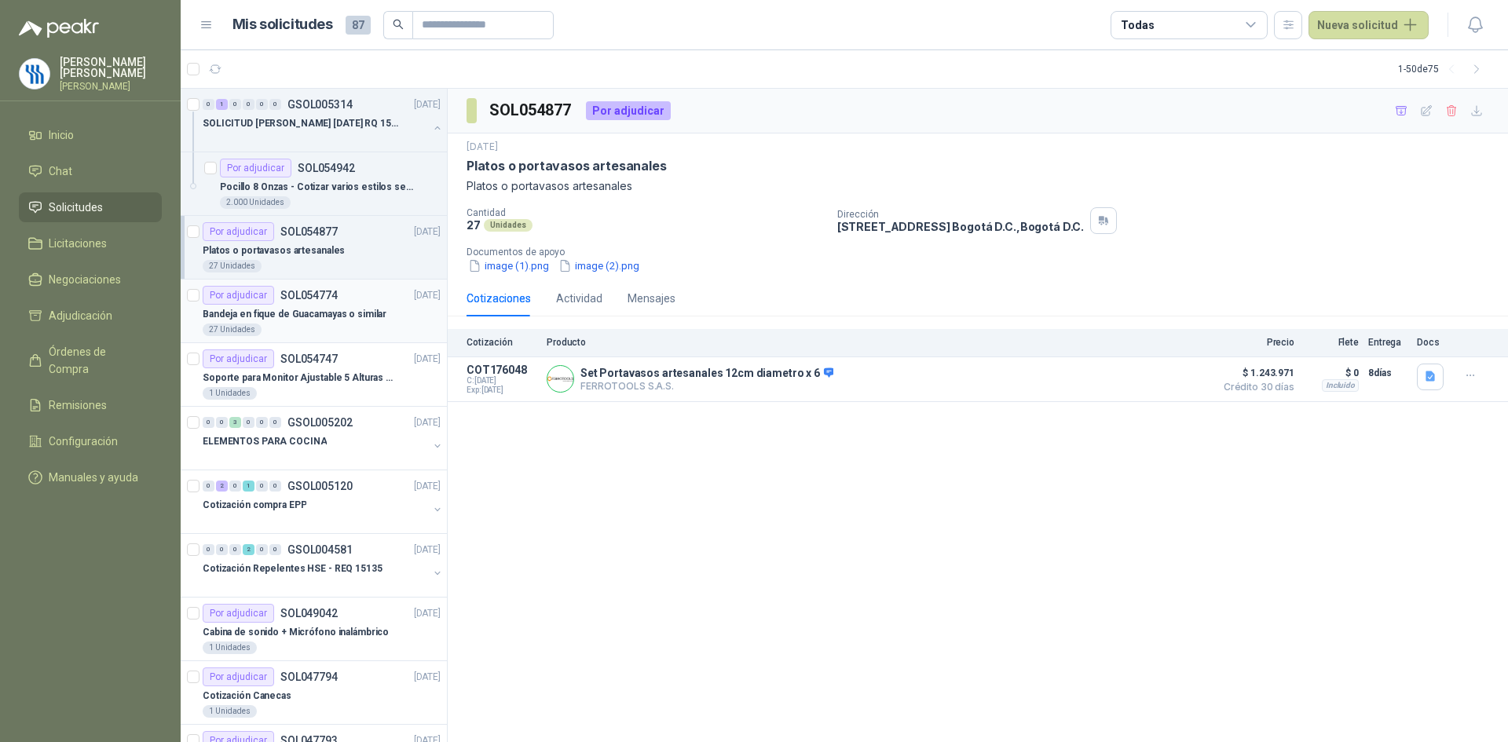
click at [367, 314] on p "Bandeja en fique de Guacamayas o similar" at bounding box center [295, 314] width 184 height 15
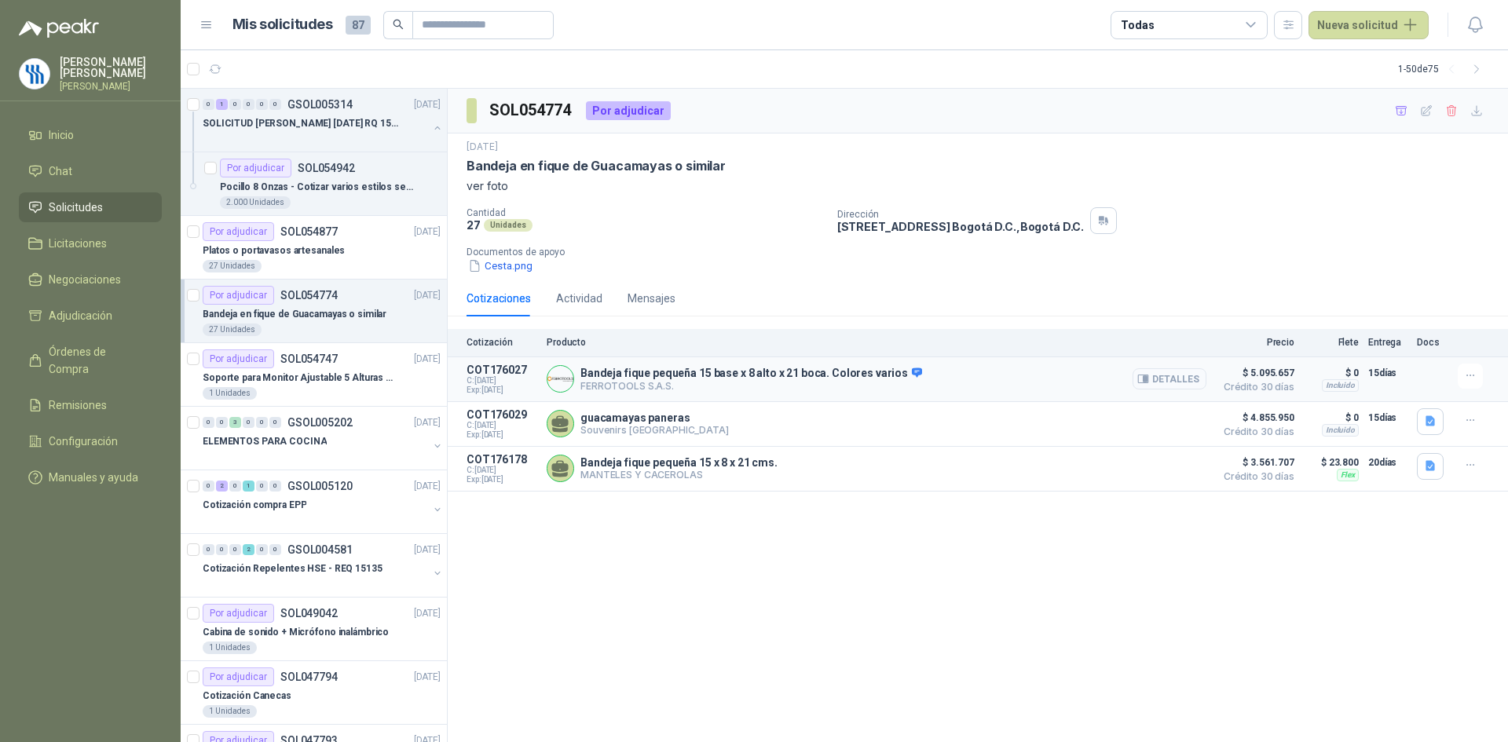
click at [1189, 386] on button "Detalles" at bounding box center [1169, 378] width 74 height 21
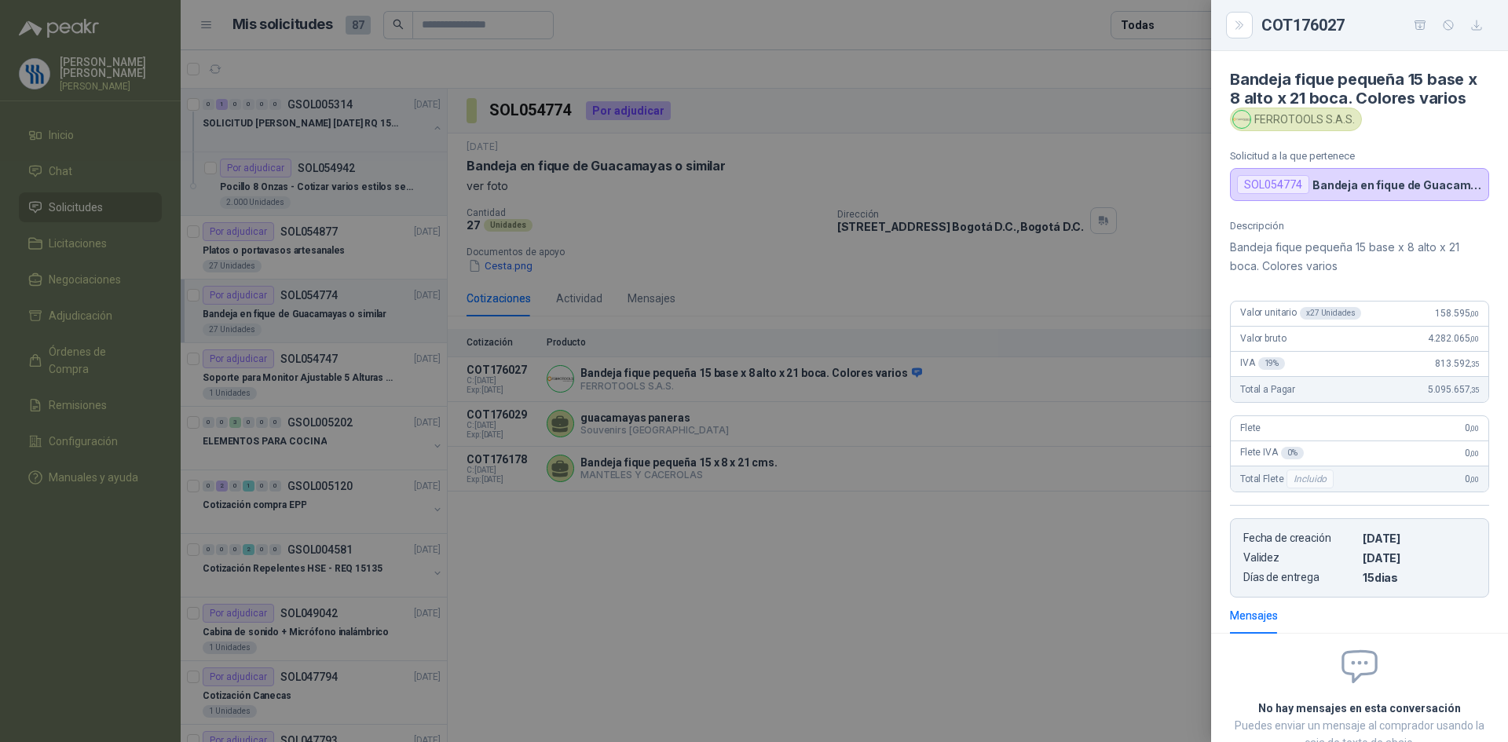
click at [991, 556] on div at bounding box center [754, 371] width 1508 height 742
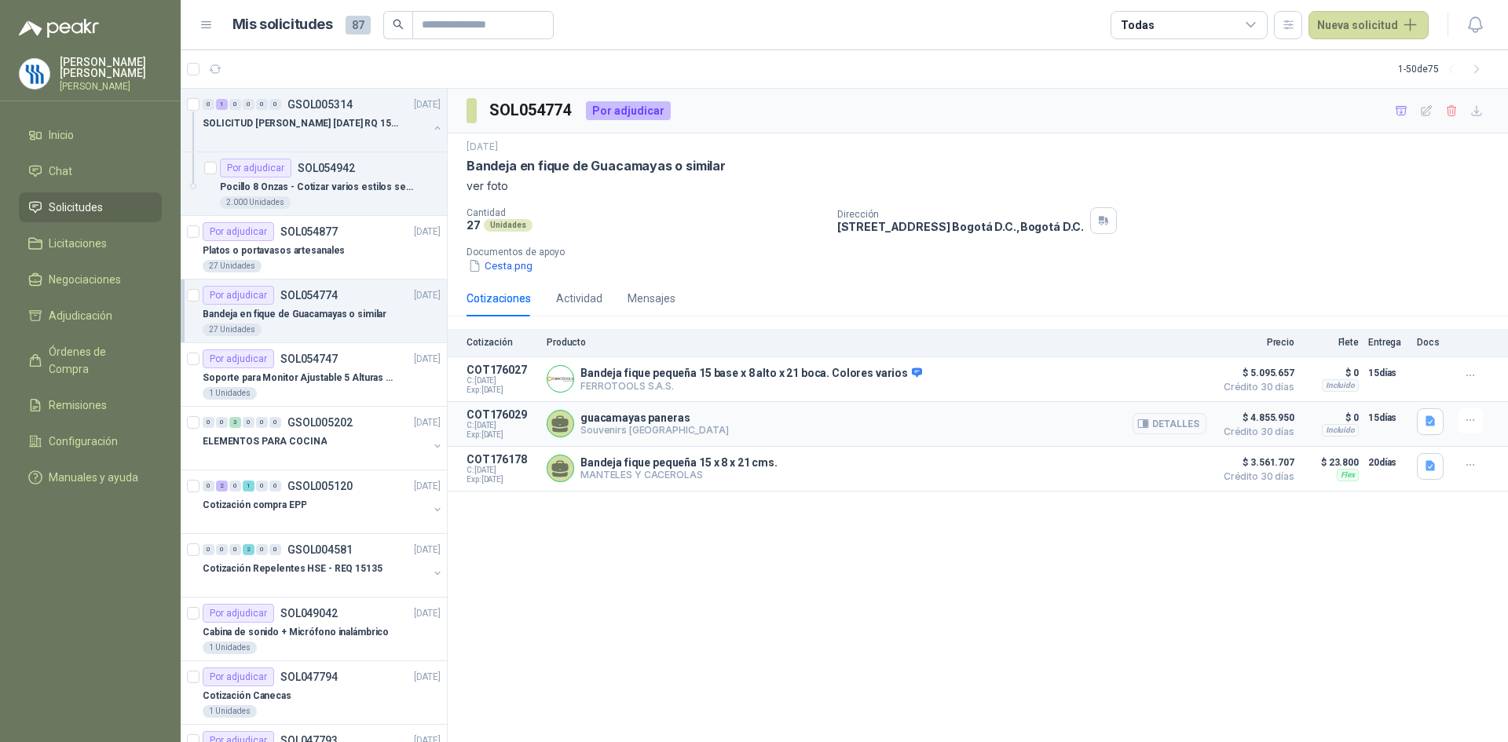
click at [1147, 424] on icon "button" at bounding box center [1145, 424] width 4 height 6
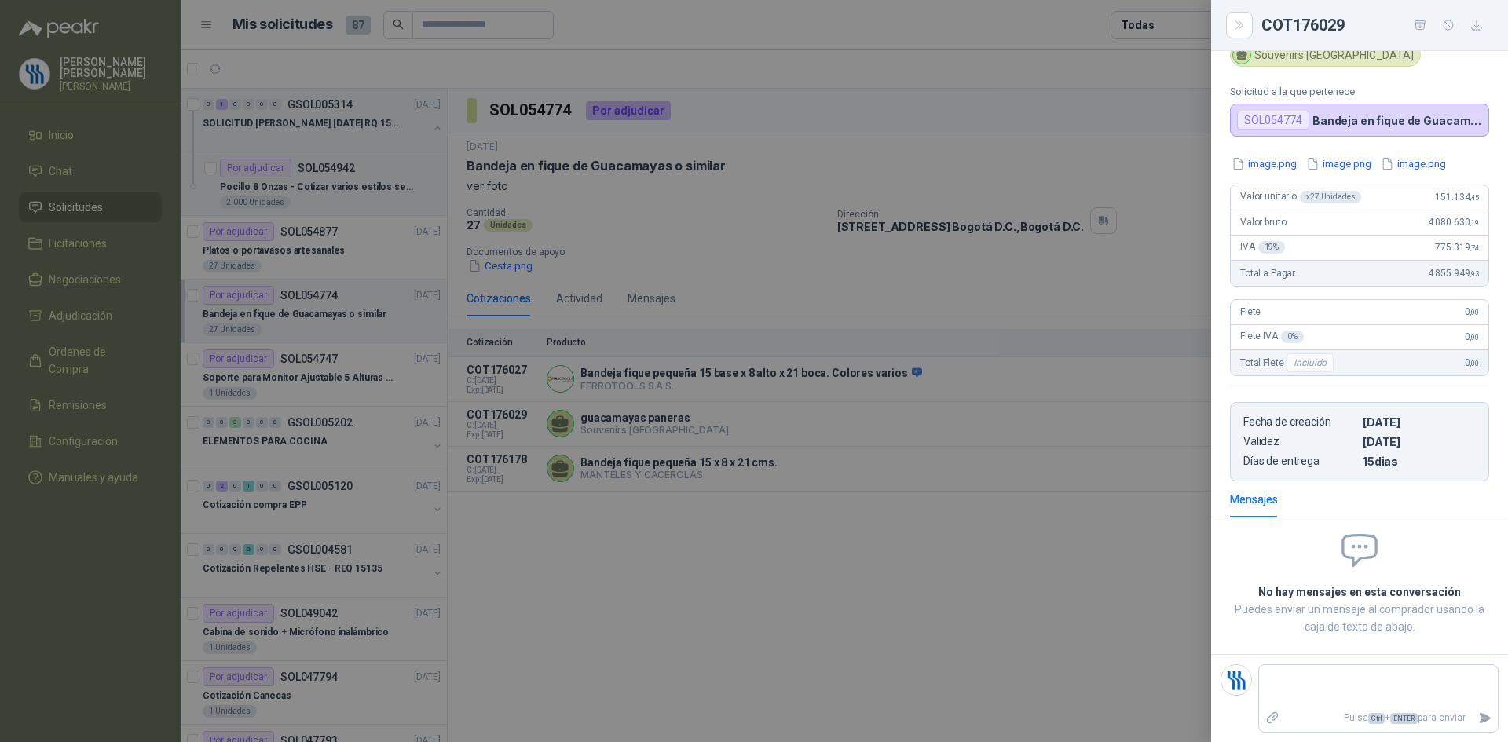
scroll to position [46, 0]
click at [1007, 566] on div at bounding box center [754, 371] width 1508 height 742
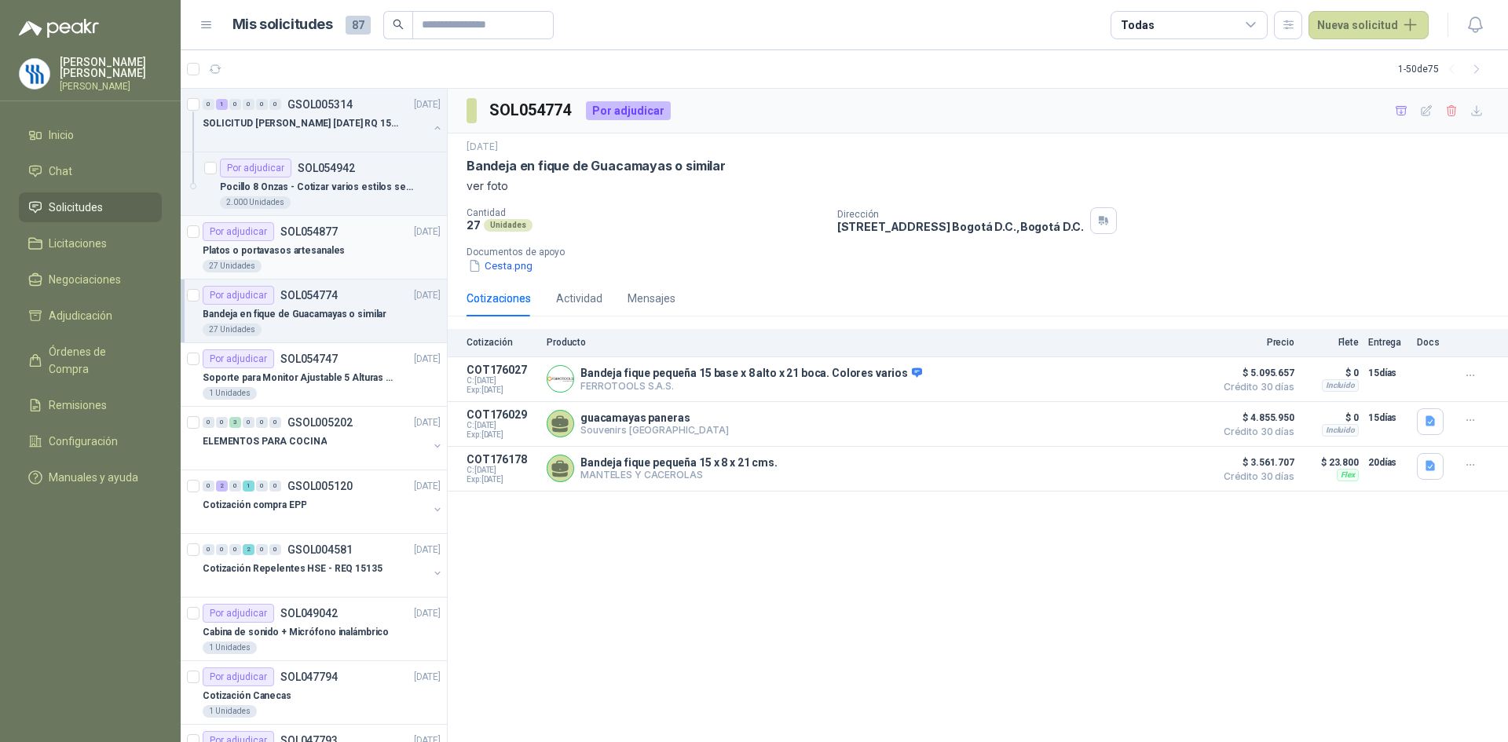
click at [330, 252] on p "Platos o portavasos artesanales" at bounding box center [274, 250] width 142 height 15
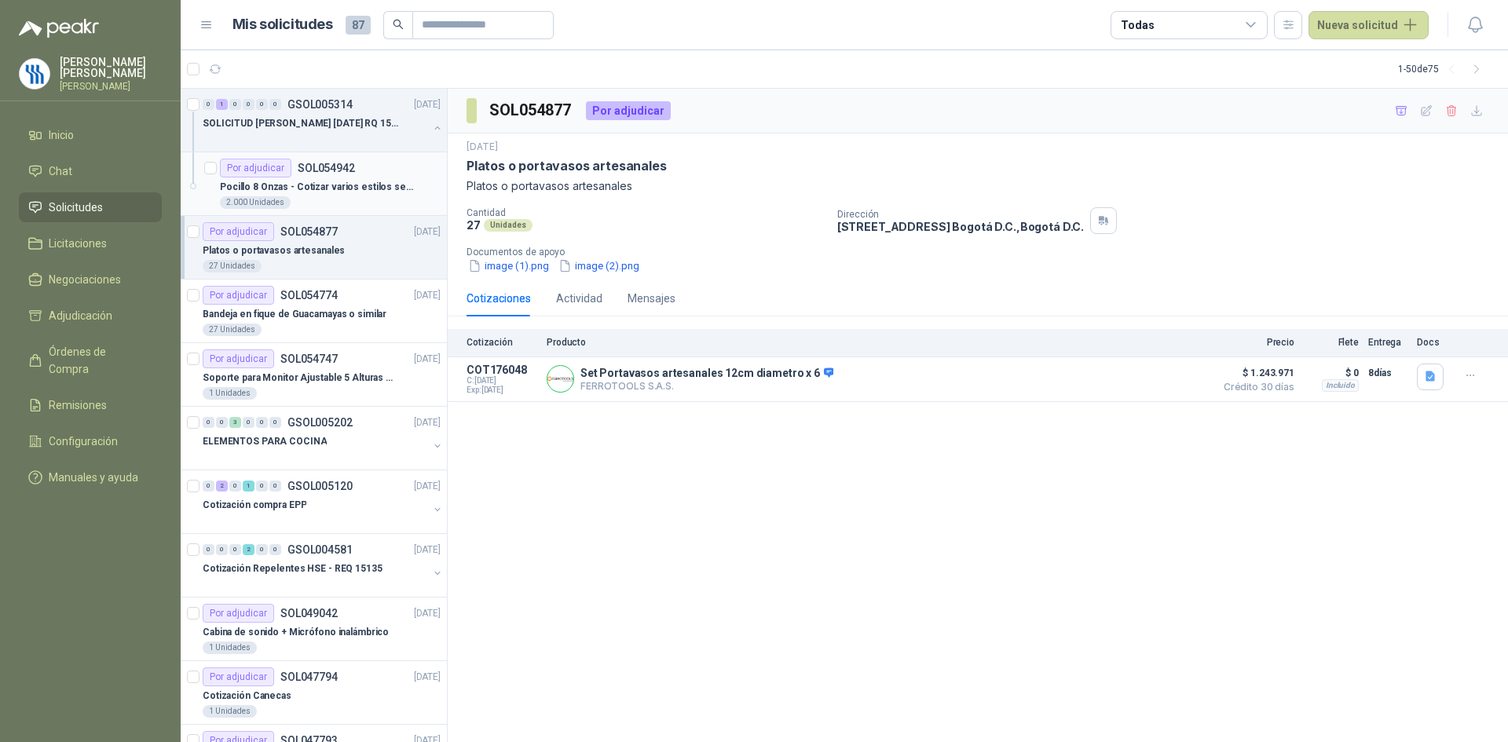
click at [300, 177] on div "Pocillo 8 Onzas - Cotizar varios estilos según fotos adjuntas Fecha de Entrega:…" at bounding box center [330, 186] width 221 height 19
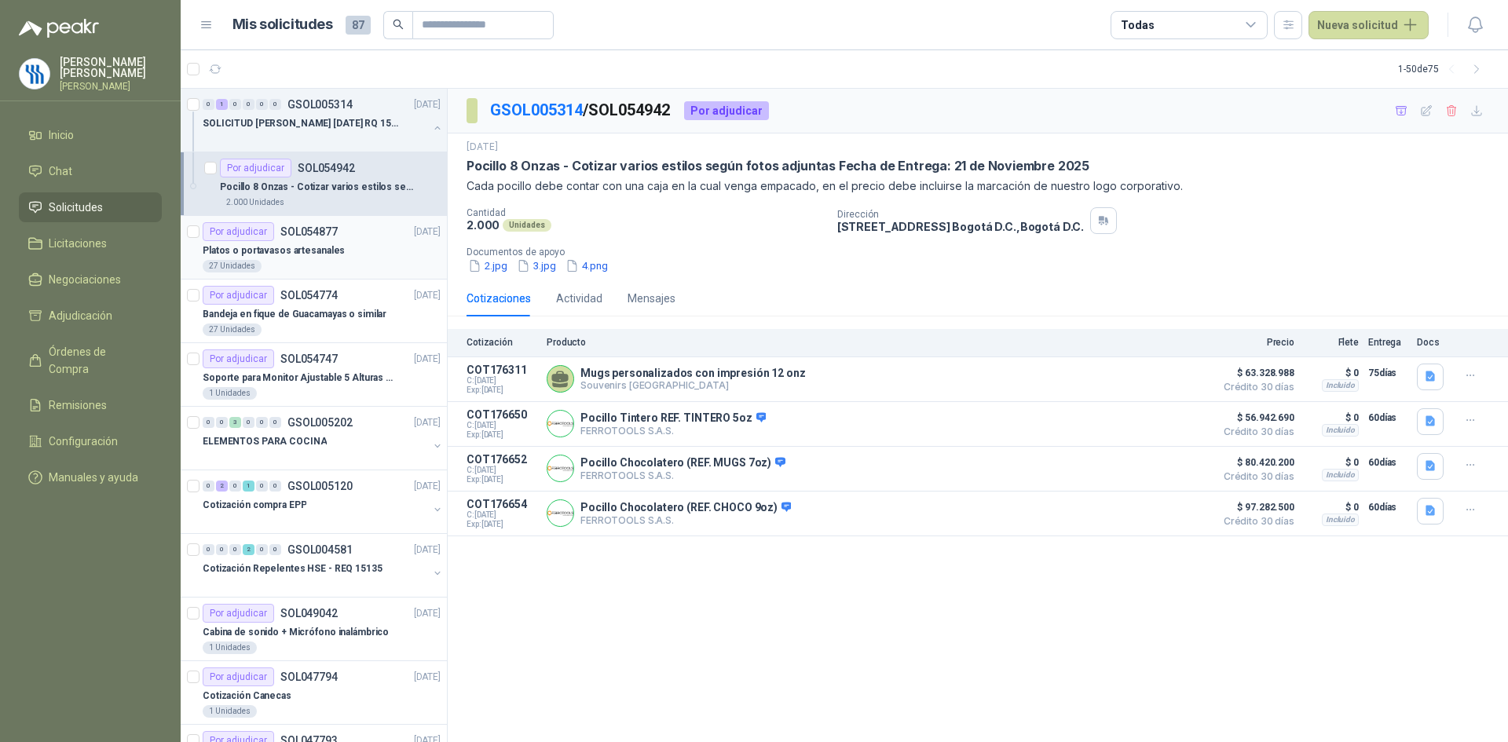
click at [342, 251] on div "Platos o portavasos artesanales" at bounding box center [322, 250] width 238 height 19
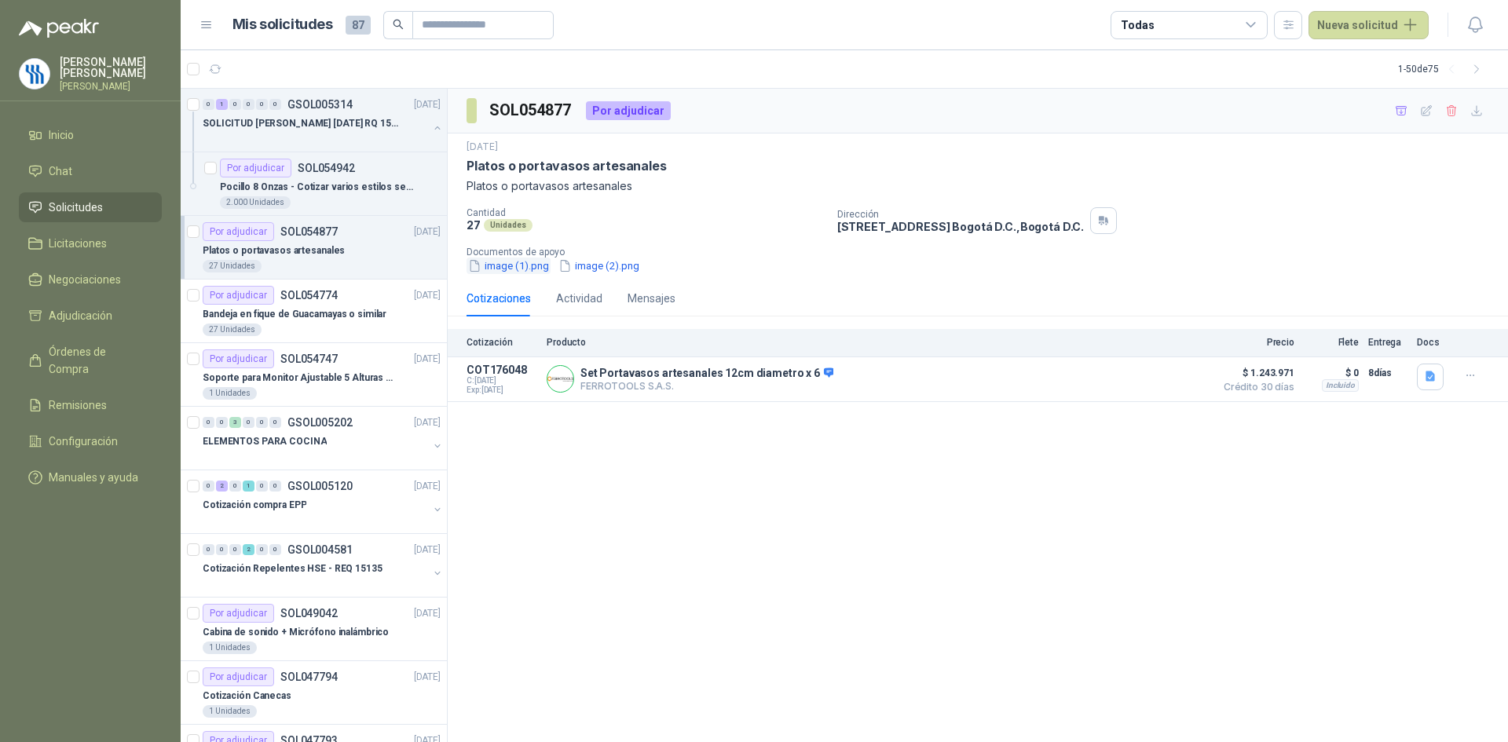
click at [537, 269] on button "image (1).png" at bounding box center [508, 266] width 84 height 16
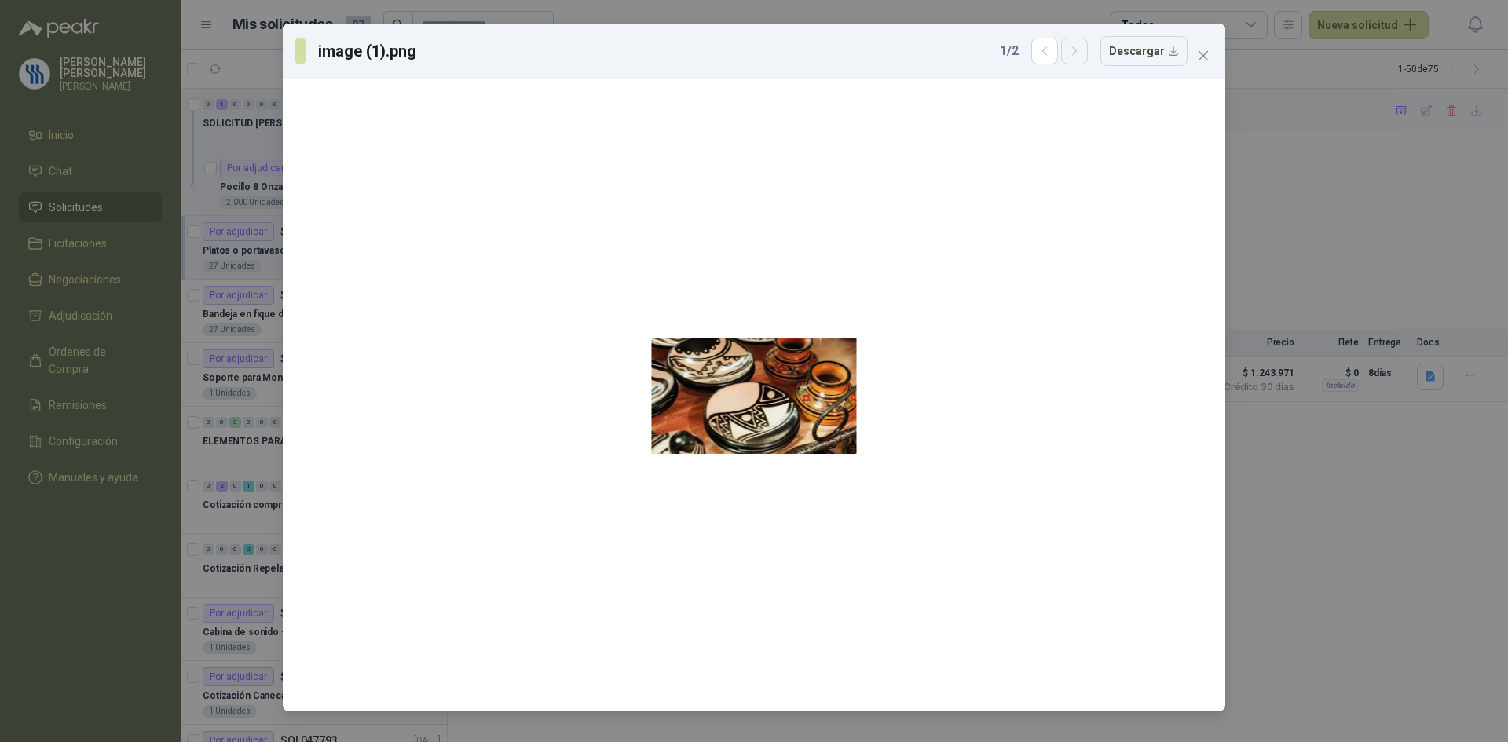
click at [1078, 50] on icon "button" at bounding box center [1074, 51] width 13 height 13
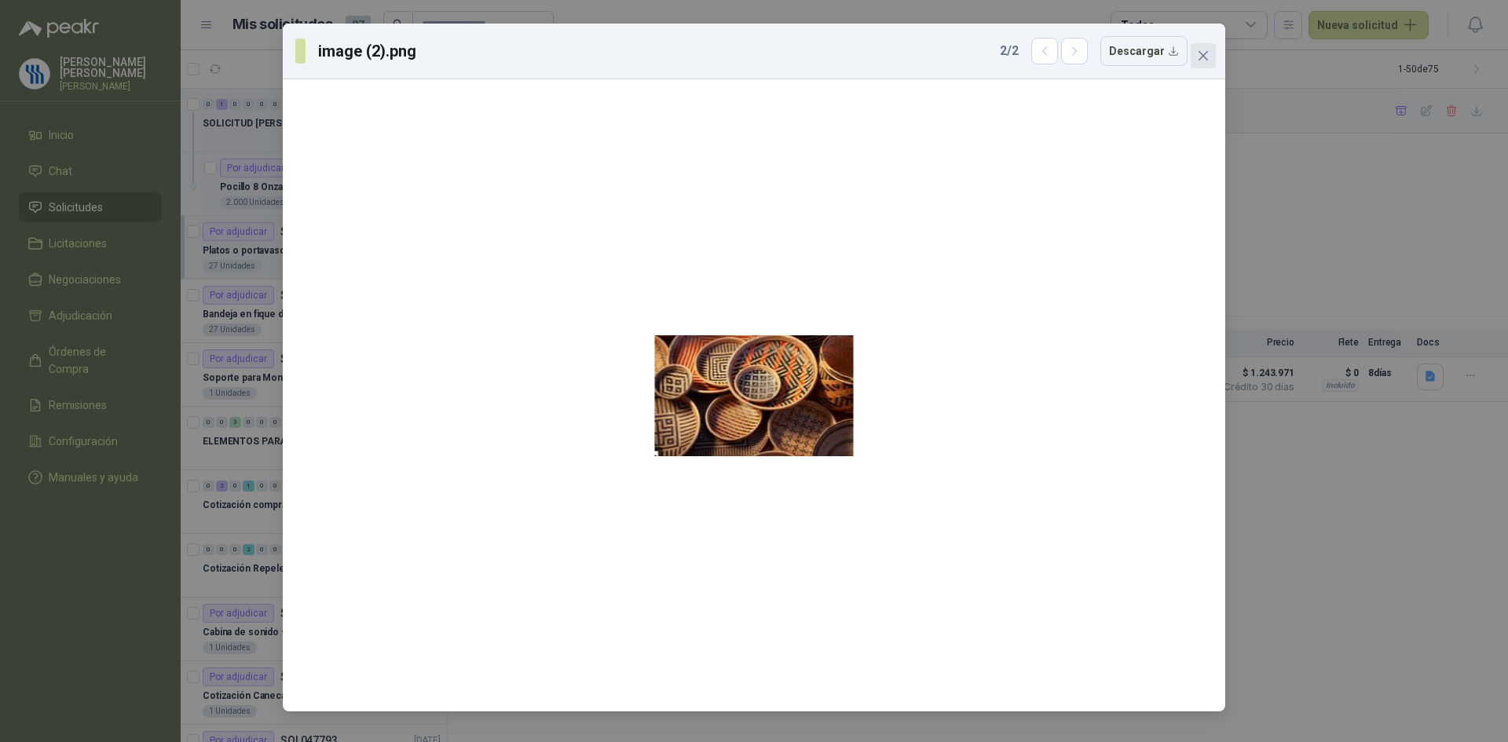
click at [1206, 46] on button "Close" at bounding box center [1203, 55] width 25 height 25
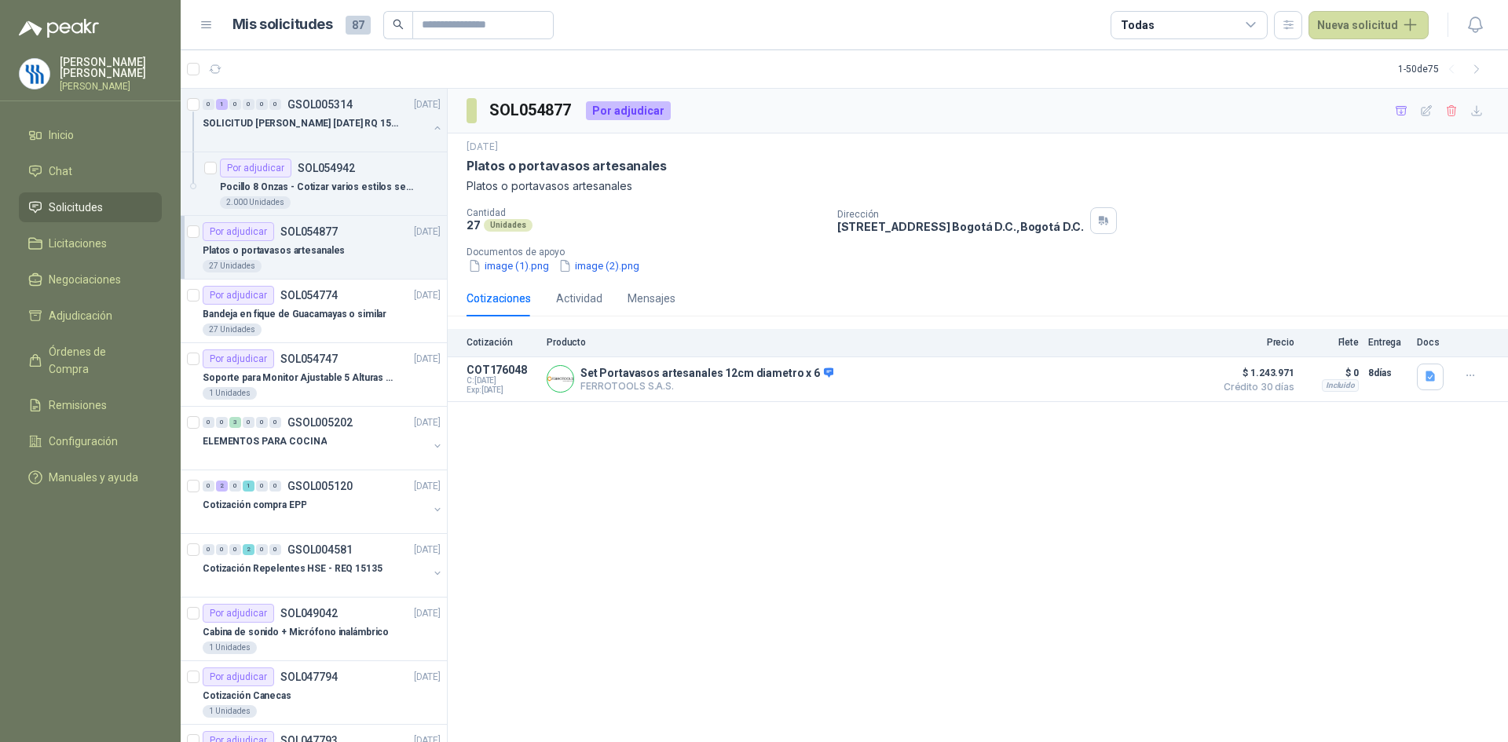
click at [1301, 258] on div "image (1).png image (2).png" at bounding box center [983, 266] width 1035 height 16
click at [306, 251] on p "Platos o portavasos artesanales" at bounding box center [274, 250] width 142 height 15
click at [302, 295] on p "SOL054774" at bounding box center [308, 295] width 57 height 11
